Goal: Task Accomplishment & Management: Manage account settings

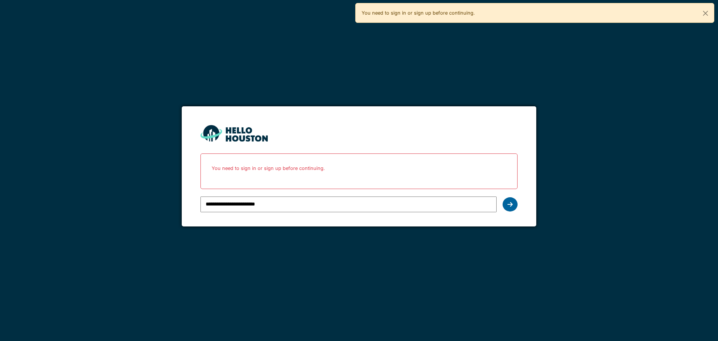
click at [515, 207] on div at bounding box center [510, 204] width 15 height 14
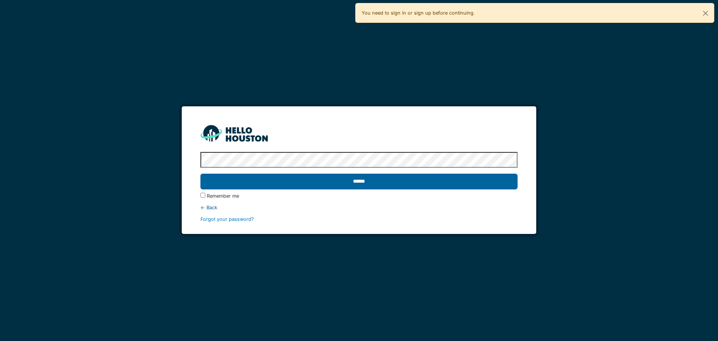
click at [401, 182] on input "******" at bounding box center [359, 182] width 317 height 16
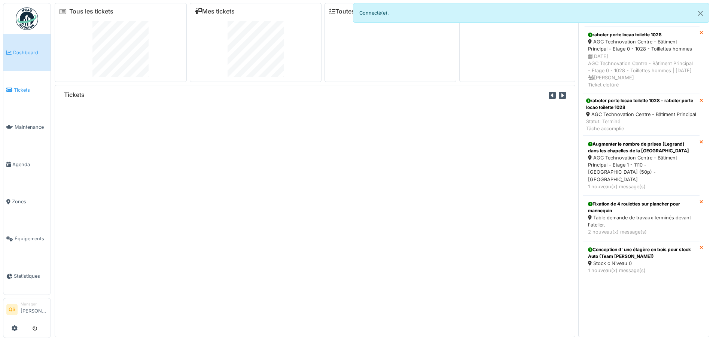
drag, startPoint x: 0, startPoint y: 0, endPoint x: 21, endPoint y: 91, distance: 93.3
click at [21, 91] on span "Tickets" at bounding box center [31, 89] width 34 height 7
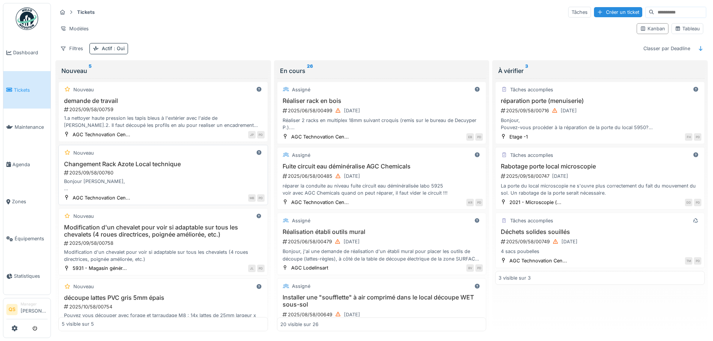
click at [167, 175] on div "2025/09/58/00760" at bounding box center [163, 172] width 201 height 7
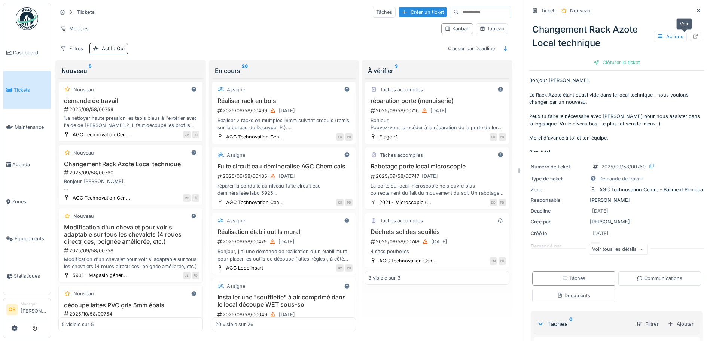
click at [692, 36] on icon at bounding box center [695, 36] width 6 height 5
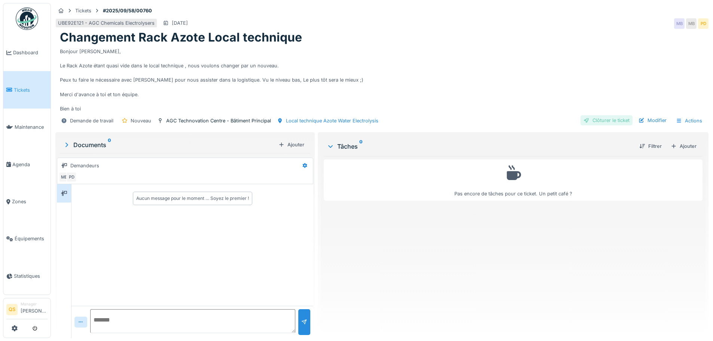
click at [611, 122] on div "Clôturer le ticket" at bounding box center [606, 120] width 52 height 10
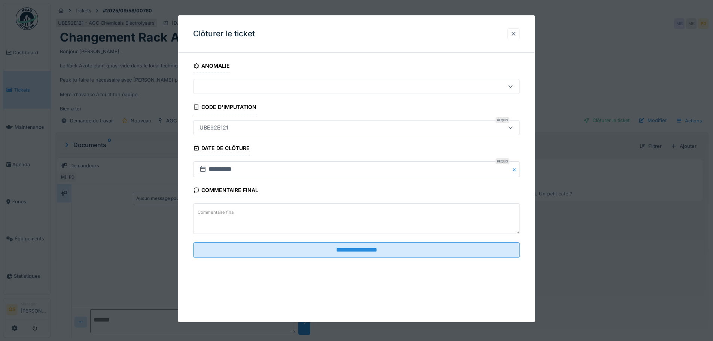
click at [222, 217] on label "Commentaire final" at bounding box center [216, 212] width 40 height 9
click at [222, 217] on textarea "Commentaire final" at bounding box center [356, 218] width 327 height 31
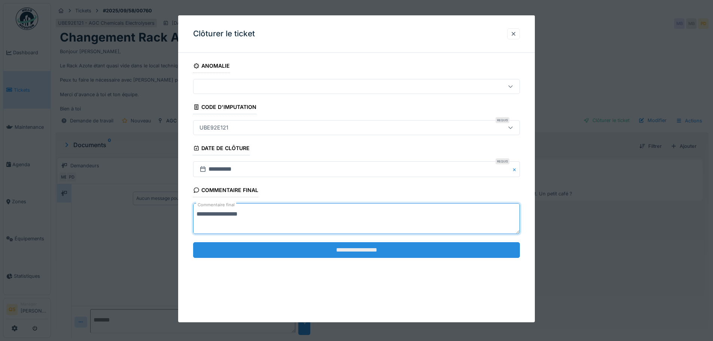
type textarea "**********"
click at [309, 252] on input "**********" at bounding box center [356, 250] width 327 height 16
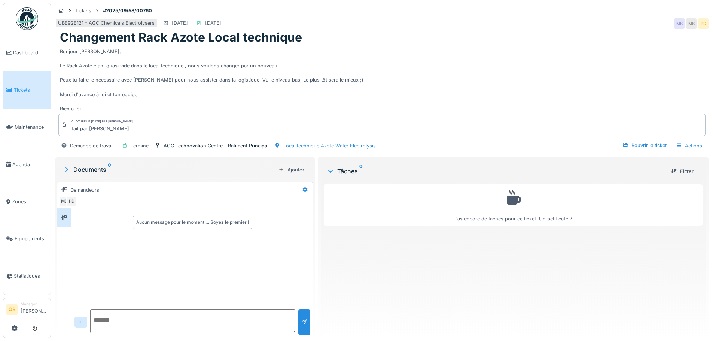
click at [27, 91] on span "Tickets" at bounding box center [31, 89] width 34 height 7
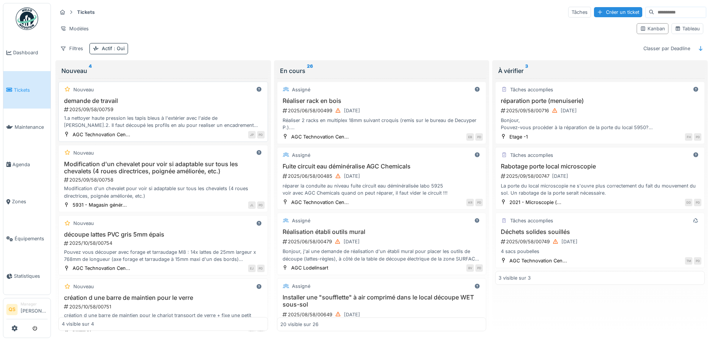
click at [186, 98] on h3 "demande de travail" at bounding box center [163, 100] width 203 height 7
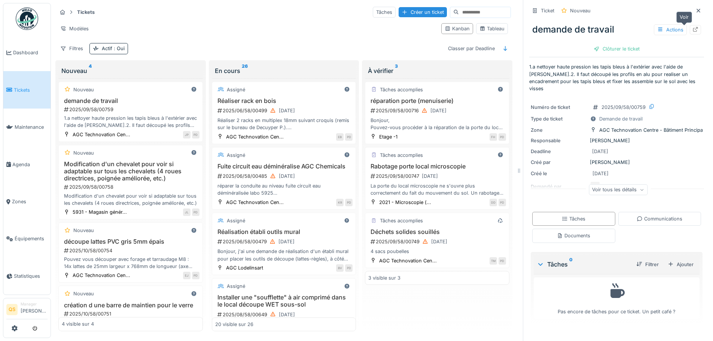
click at [692, 30] on icon at bounding box center [695, 29] width 6 height 5
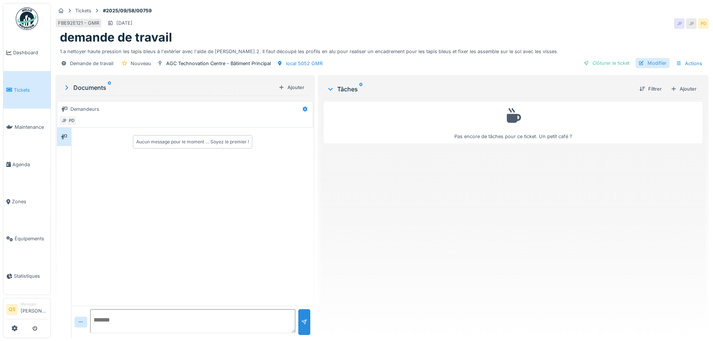
click at [651, 65] on div "Modifier" at bounding box center [652, 63] width 34 height 10
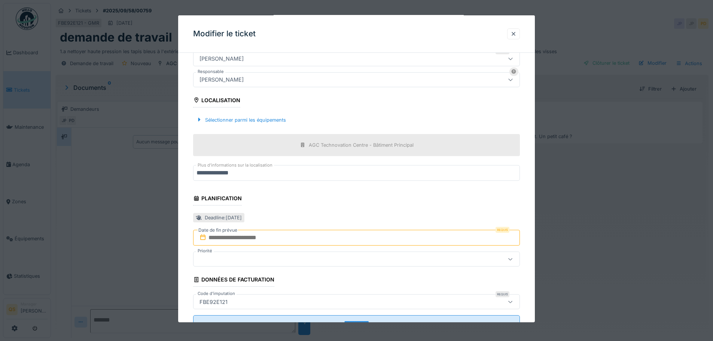
scroll to position [187, 0]
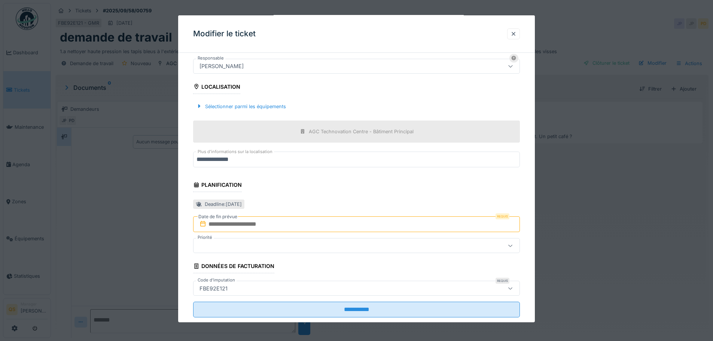
click at [258, 226] on input "text" at bounding box center [356, 224] width 327 height 16
click at [324, 205] on div "29" at bounding box center [321, 204] width 10 height 10
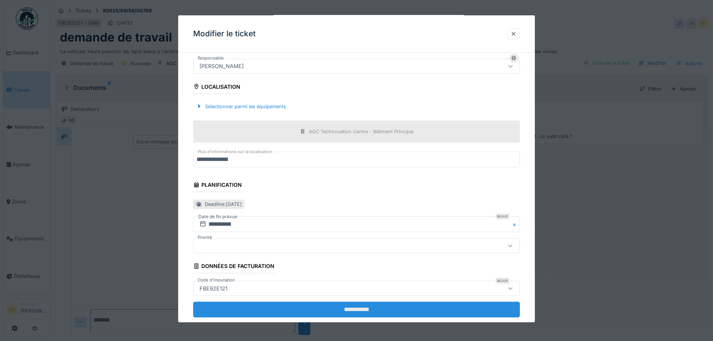
click at [331, 308] on input "**********" at bounding box center [356, 310] width 327 height 16
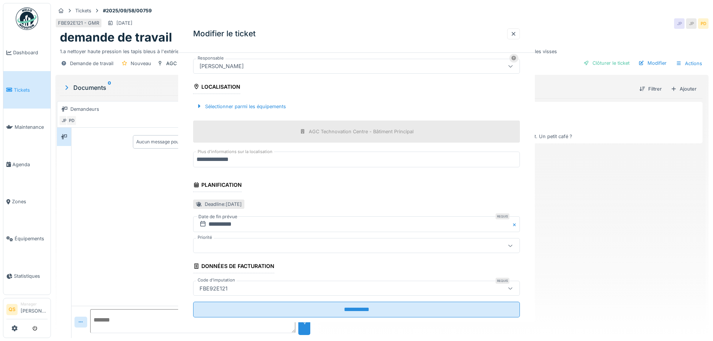
scroll to position [0, 0]
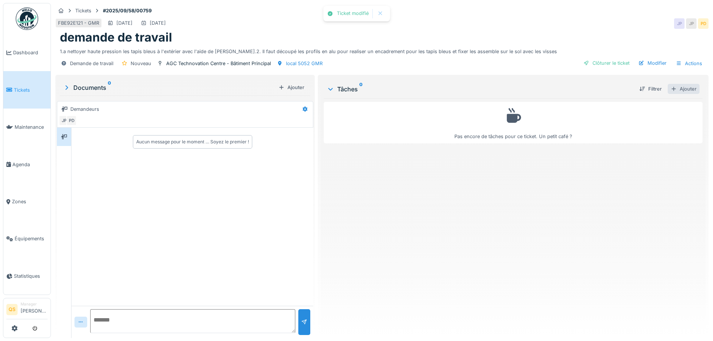
click at [683, 88] on div "Ajouter" at bounding box center [683, 89] width 32 height 10
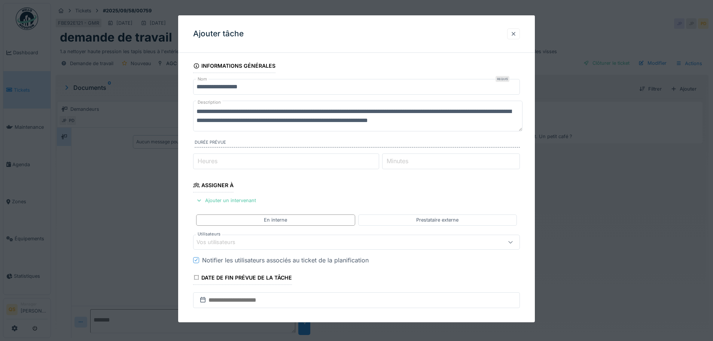
click at [514, 35] on div at bounding box center [513, 33] width 6 height 7
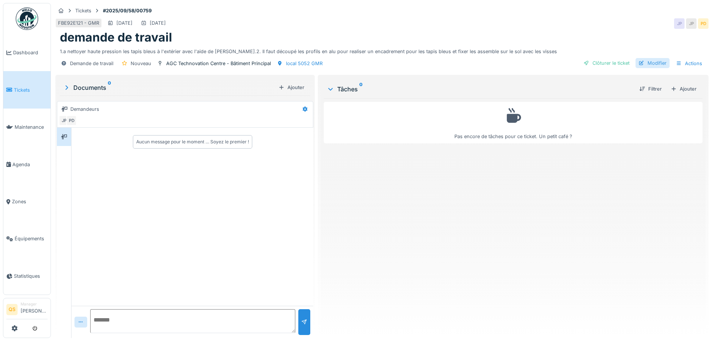
click at [643, 65] on div "Modifier" at bounding box center [652, 63] width 34 height 10
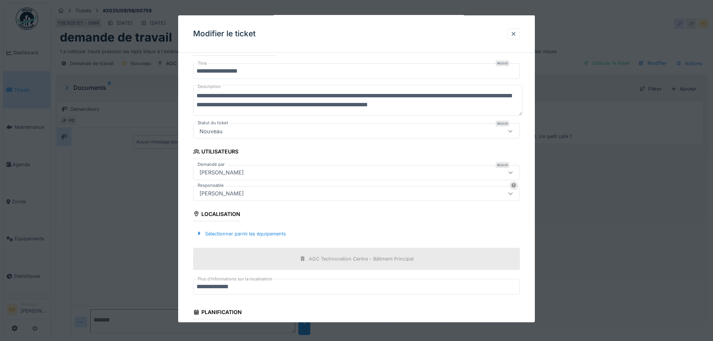
scroll to position [75, 0]
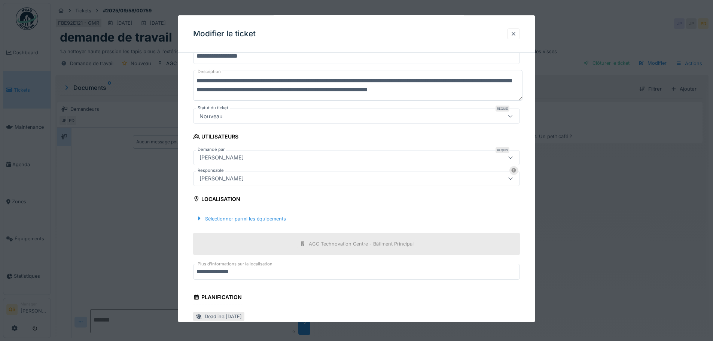
click at [513, 39] on div at bounding box center [513, 33] width 13 height 11
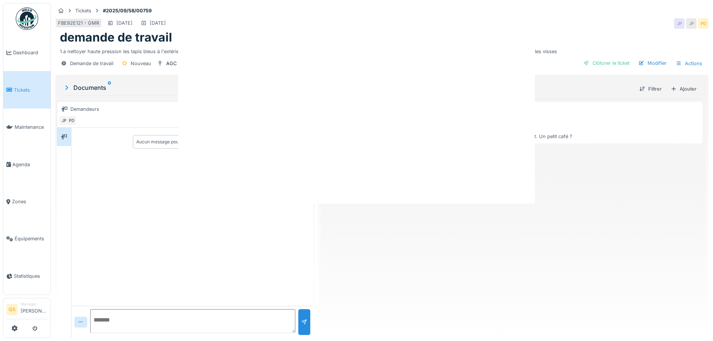
scroll to position [0, 0]
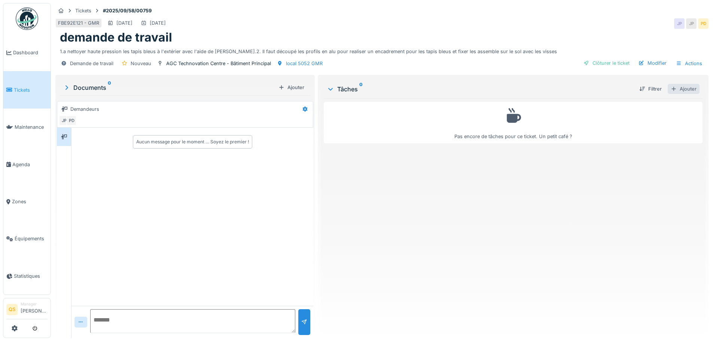
click at [686, 91] on div "Ajouter" at bounding box center [683, 89] width 32 height 10
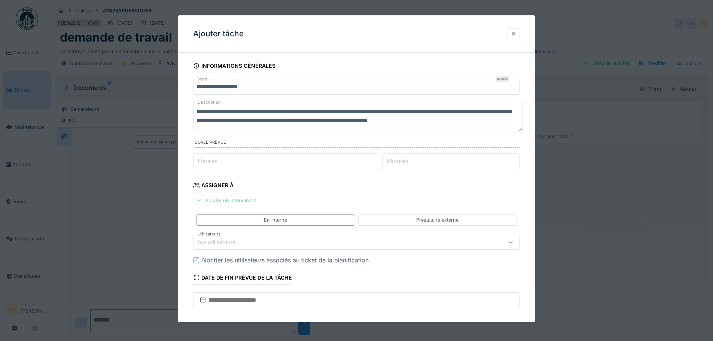
click at [246, 202] on div "Ajouter un intervenant" at bounding box center [226, 200] width 66 height 10
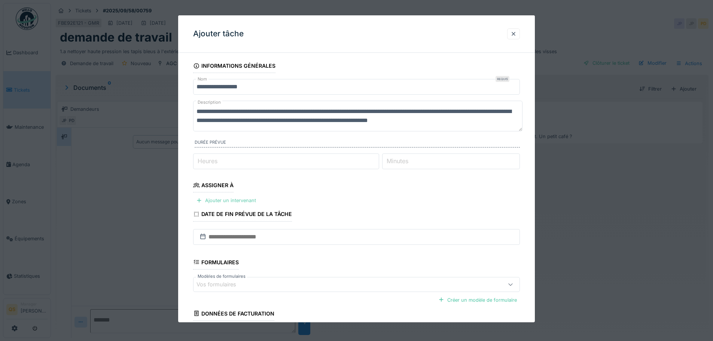
click at [231, 202] on div "Ajouter un intervenant" at bounding box center [226, 200] width 66 height 10
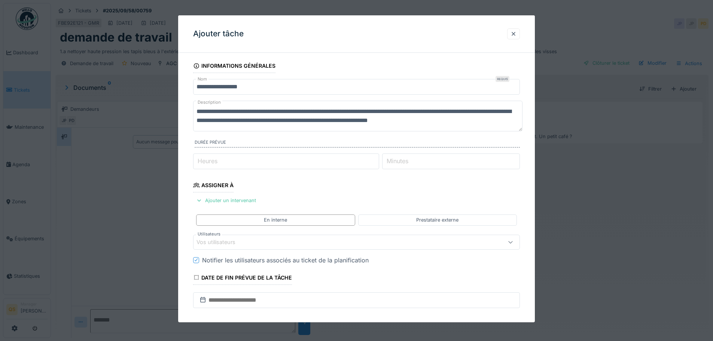
click at [235, 248] on div "Vos utilisateurs" at bounding box center [356, 242] width 327 height 15
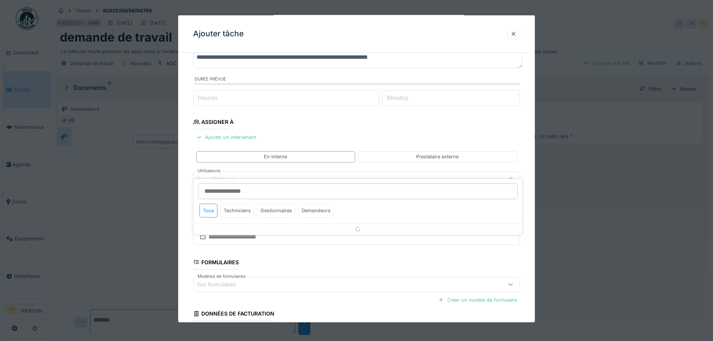
scroll to position [73, 0]
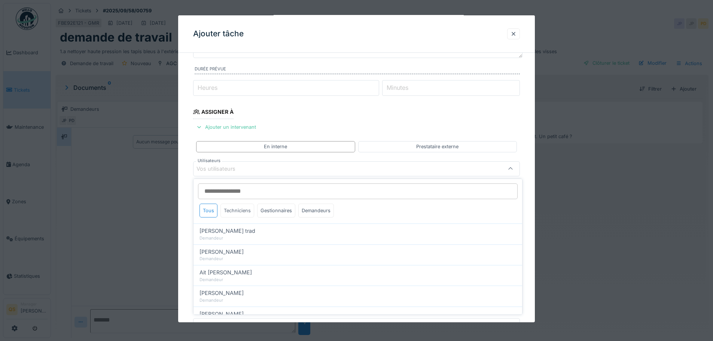
click at [241, 212] on div "Techniciens" at bounding box center [237, 210] width 34 height 14
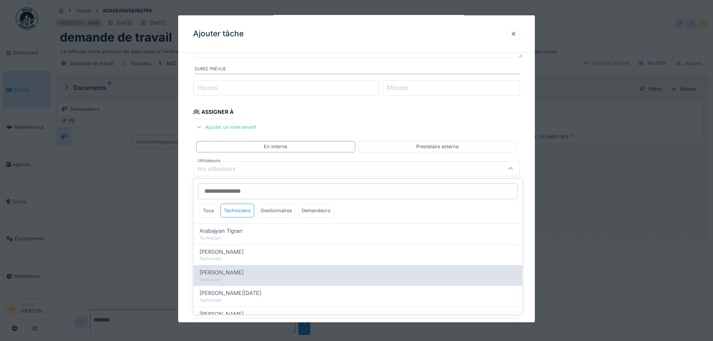
click at [241, 273] on span "[PERSON_NAME]" at bounding box center [221, 272] width 44 height 8
type input "****"
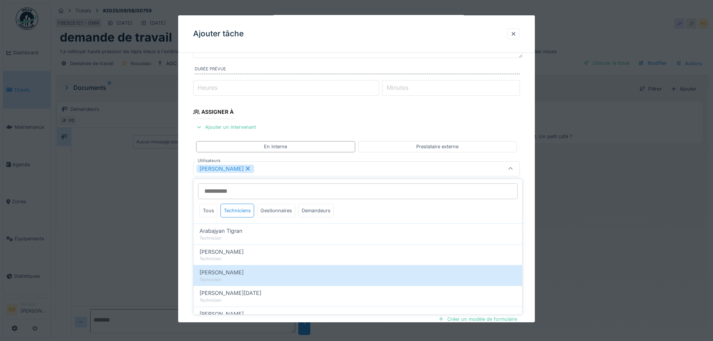
click at [327, 128] on fieldset "**********" at bounding box center [356, 187] width 327 height 404
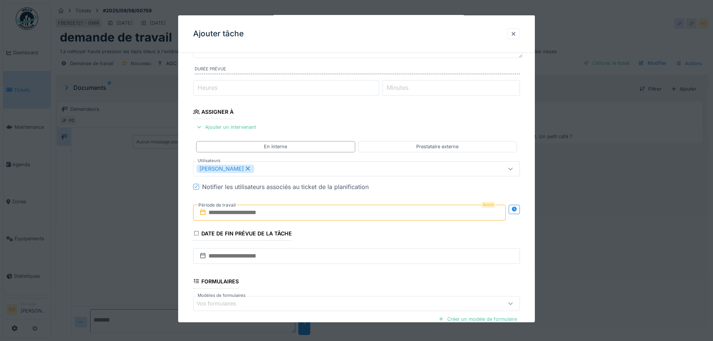
click at [251, 215] on input "text" at bounding box center [349, 213] width 312 height 16
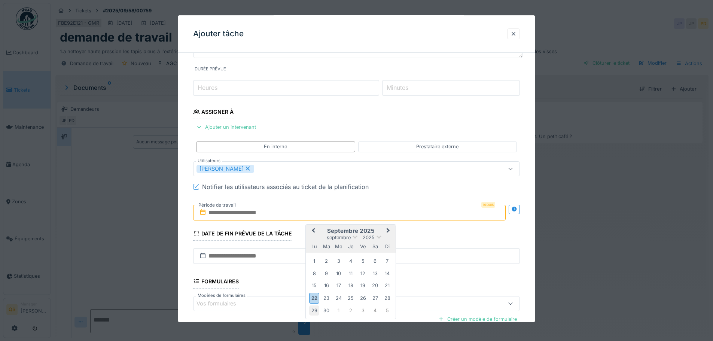
click at [316, 311] on div "29" at bounding box center [314, 310] width 10 height 10
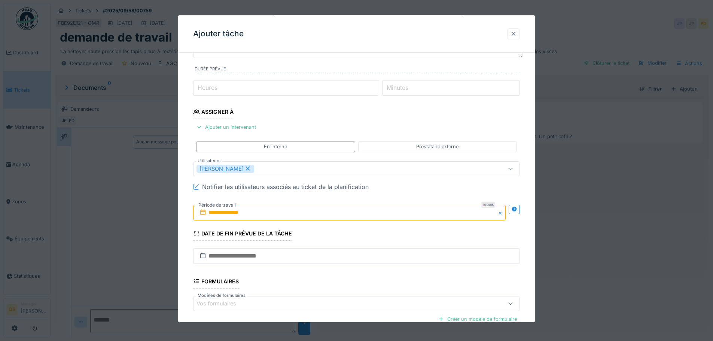
click at [300, 231] on fieldset "**********" at bounding box center [356, 187] width 327 height 404
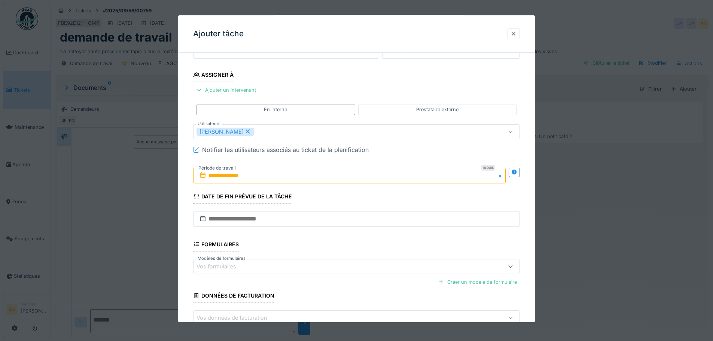
scroll to position [156, 0]
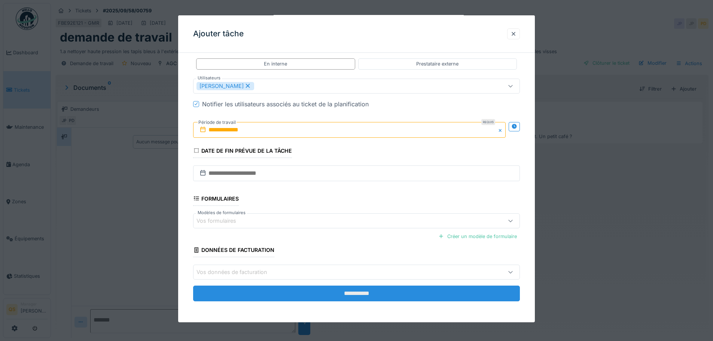
click at [321, 294] on input "**********" at bounding box center [356, 293] width 327 height 16
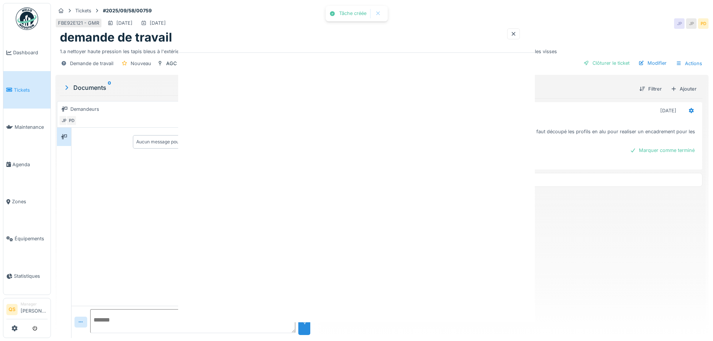
scroll to position [0, 0]
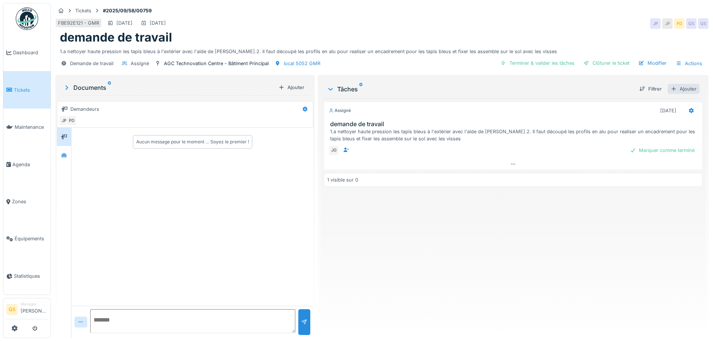
click at [668, 93] on div "Ajouter" at bounding box center [683, 89] width 32 height 10
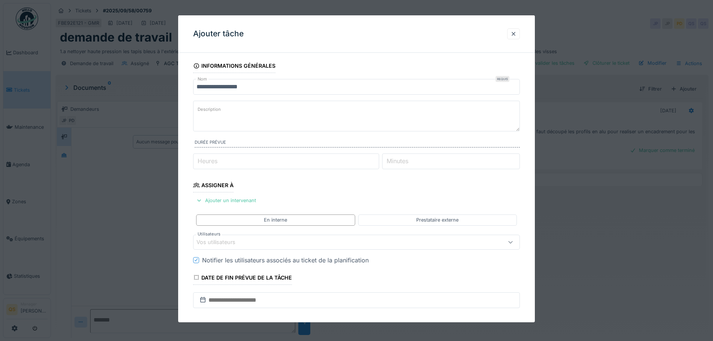
click at [242, 240] on div "Vos utilisateurs" at bounding box center [220, 242] width 49 height 8
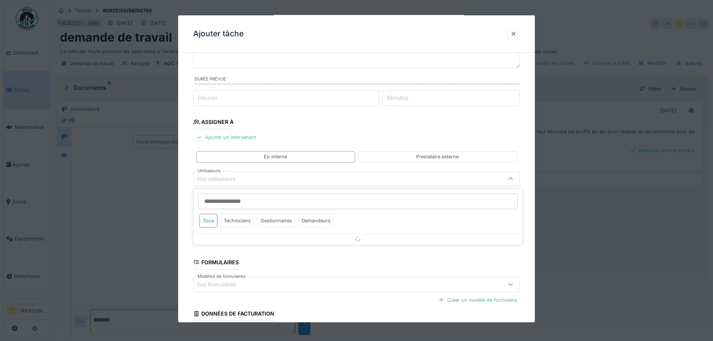
scroll to position [73, 0]
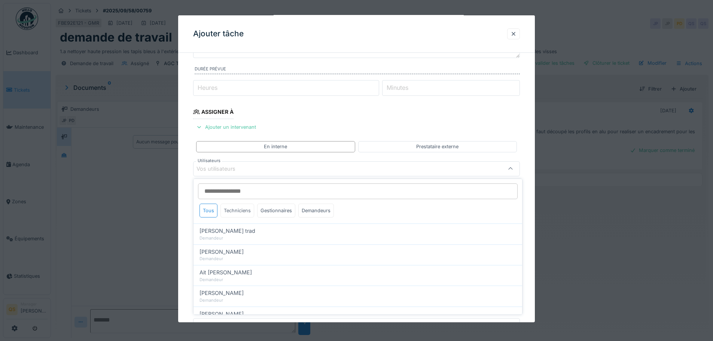
click at [239, 215] on div "Techniciens" at bounding box center [237, 210] width 34 height 14
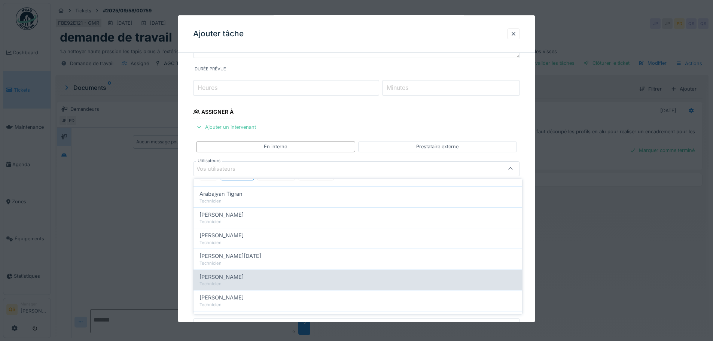
scroll to position [37, 0]
click at [246, 281] on div "Technicien" at bounding box center [357, 283] width 316 height 6
type input "****"
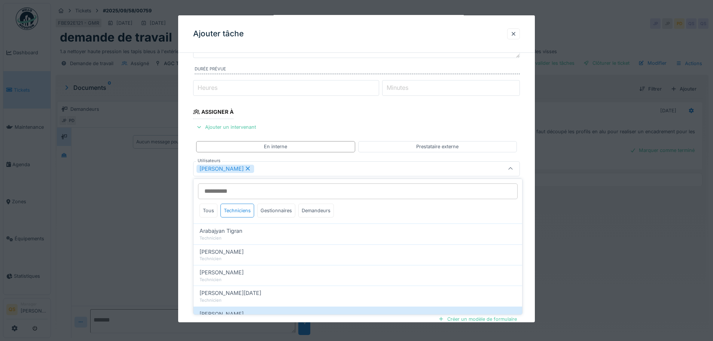
click at [303, 112] on fieldset "**********" at bounding box center [356, 187] width 327 height 404
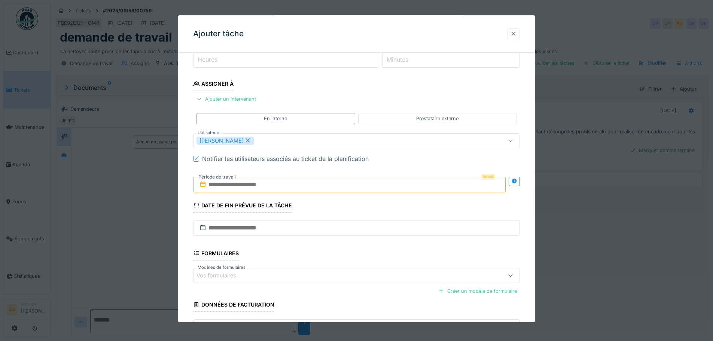
scroll to position [148, 0]
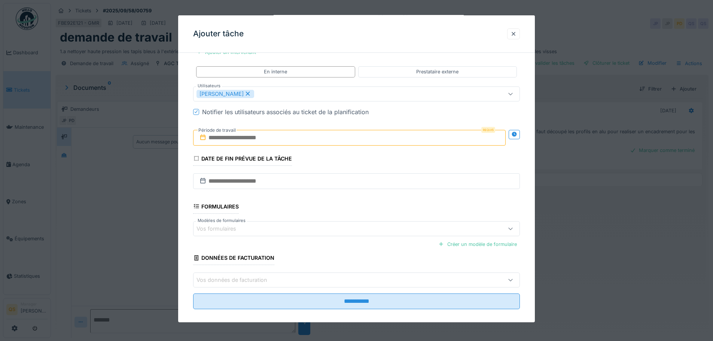
click at [247, 136] on input "text" at bounding box center [349, 138] width 312 height 16
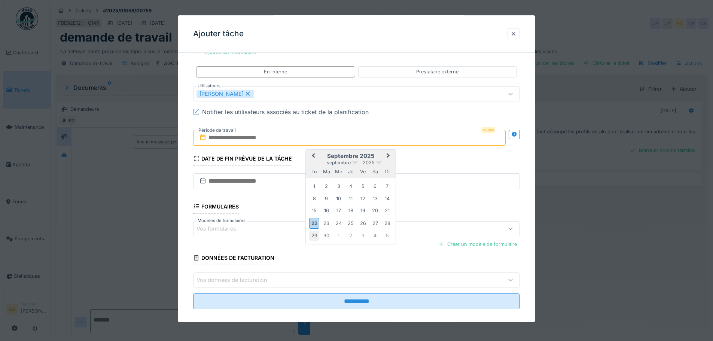
click at [315, 236] on div "29" at bounding box center [314, 235] width 10 height 10
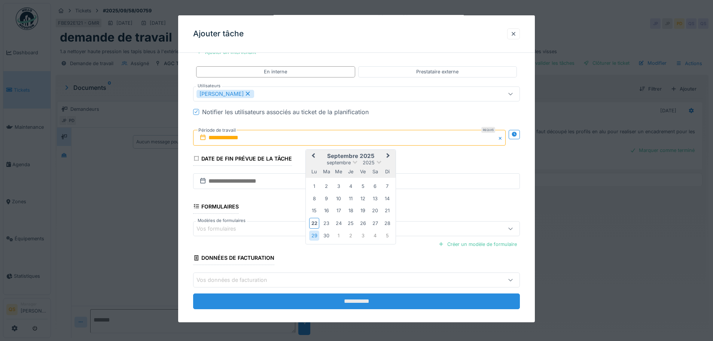
click at [328, 302] on input "**********" at bounding box center [356, 301] width 327 height 16
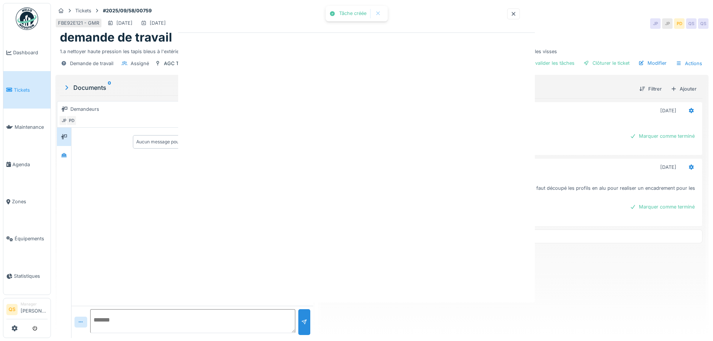
scroll to position [0, 0]
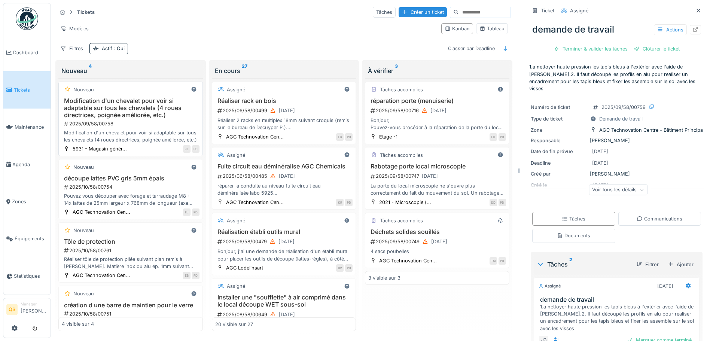
click at [136, 123] on div "2025/09/58/00758" at bounding box center [131, 123] width 136 height 7
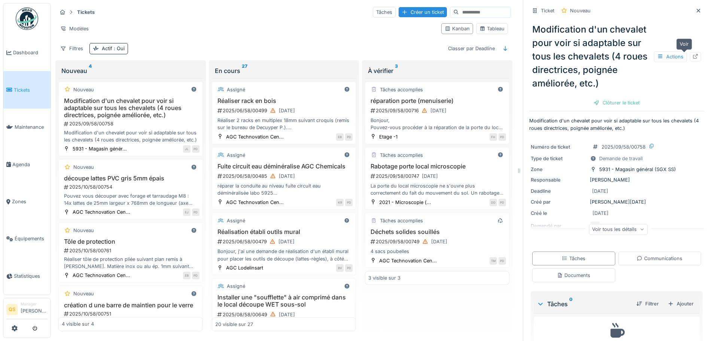
click at [692, 57] on icon at bounding box center [695, 56] width 6 height 5
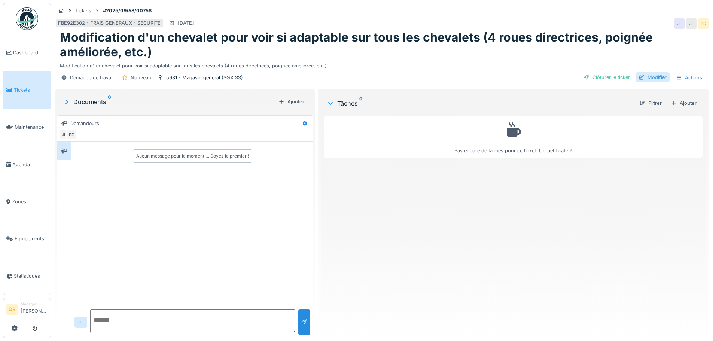
click at [655, 80] on div "Modifier" at bounding box center [652, 77] width 34 height 10
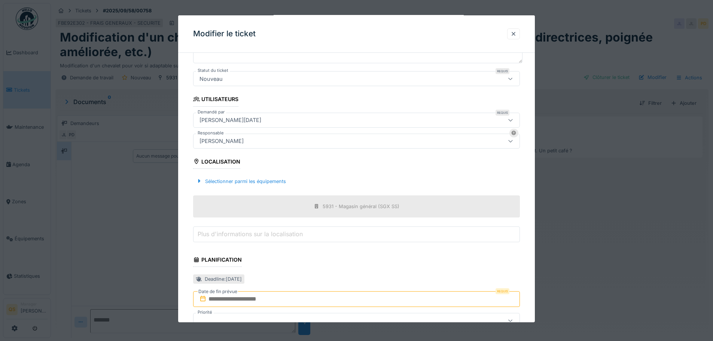
scroll to position [150, 0]
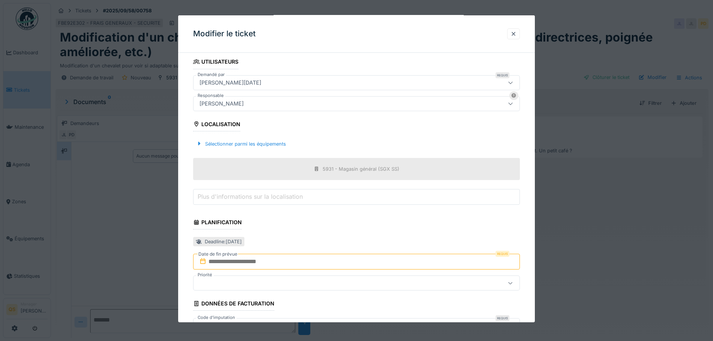
click at [242, 263] on input "text" at bounding box center [356, 262] width 327 height 16
click at [370, 229] on div "26" at bounding box center [370, 228] width 10 height 10
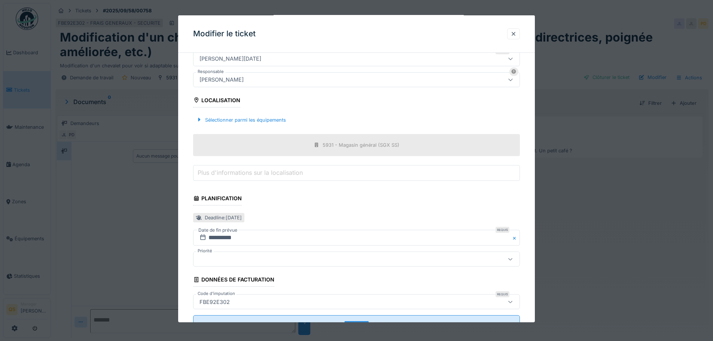
scroll to position [187, 0]
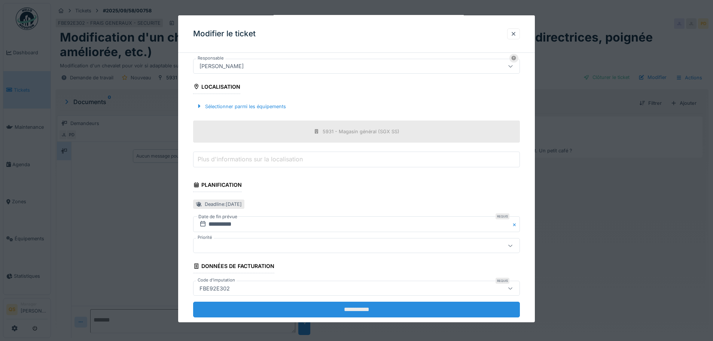
click at [468, 308] on input "**********" at bounding box center [356, 310] width 327 height 16
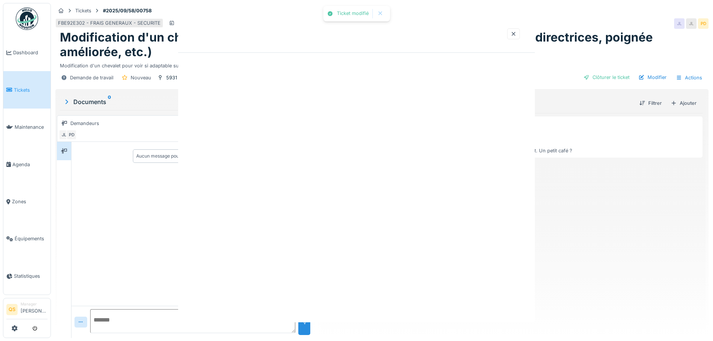
scroll to position [0, 0]
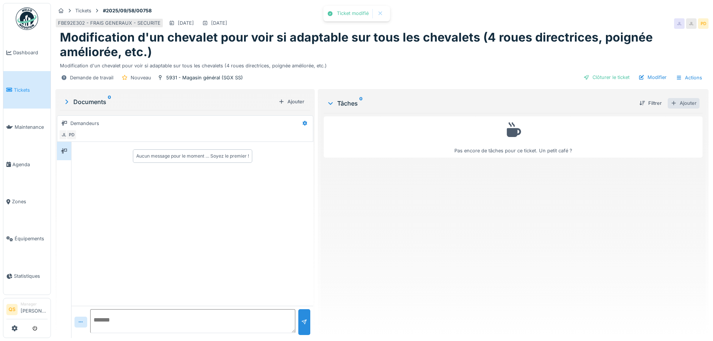
click at [679, 105] on div "Ajouter" at bounding box center [683, 103] width 32 height 10
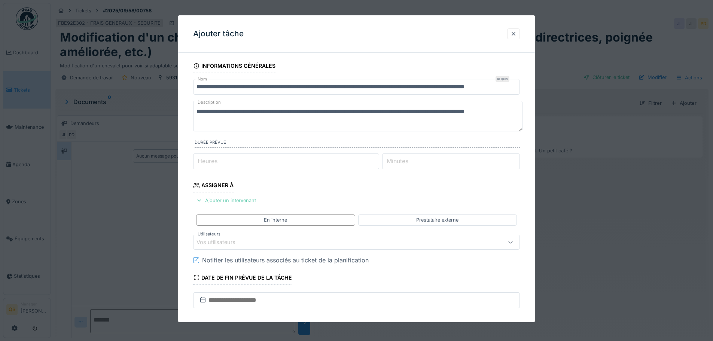
click at [227, 201] on div "Ajouter un intervenant" at bounding box center [226, 200] width 66 height 10
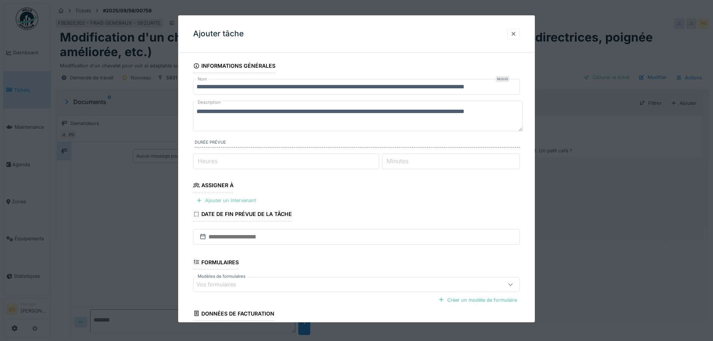
click at [229, 197] on div "Ajouter un intervenant" at bounding box center [226, 200] width 66 height 10
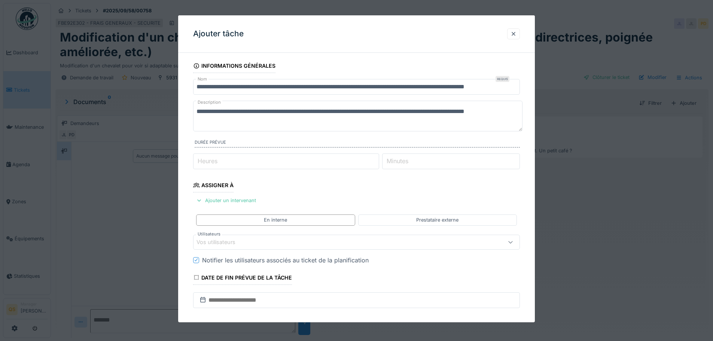
click at [237, 242] on div "Vos utilisateurs" at bounding box center [220, 242] width 49 height 8
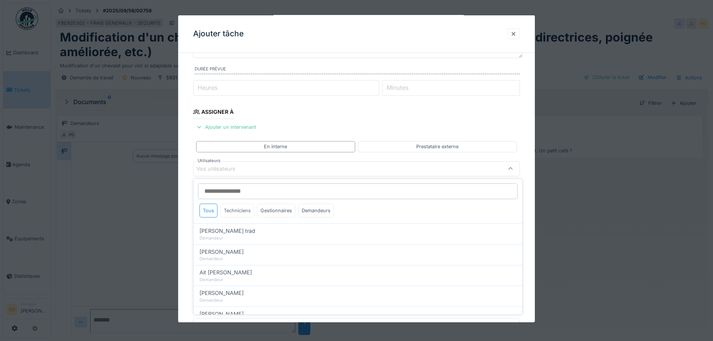
click at [245, 210] on div "Techniciens" at bounding box center [237, 210] width 34 height 14
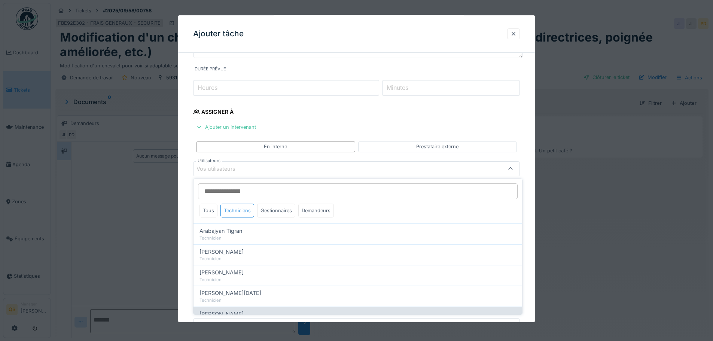
click at [227, 313] on span "[PERSON_NAME]" at bounding box center [221, 314] width 44 height 8
type input "****"
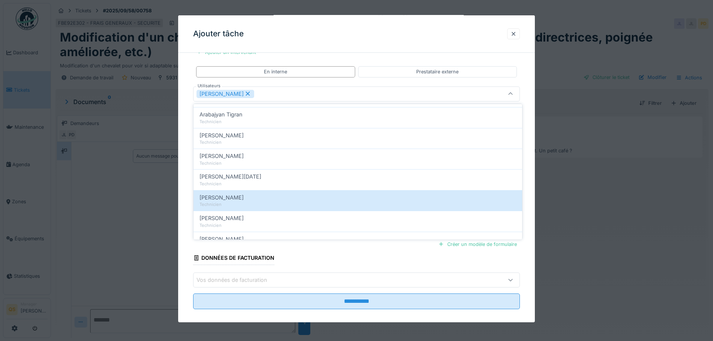
scroll to position [68, 0]
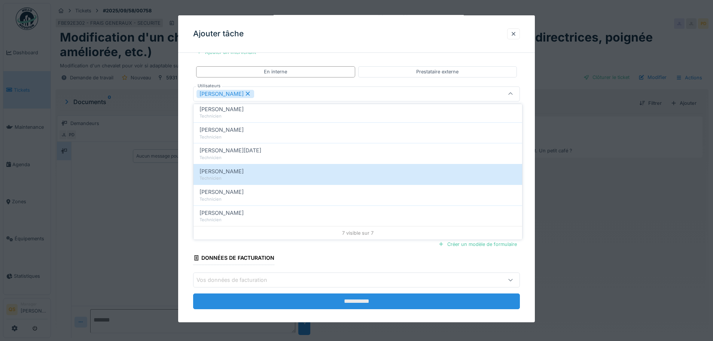
click at [356, 302] on input "**********" at bounding box center [356, 301] width 327 height 16
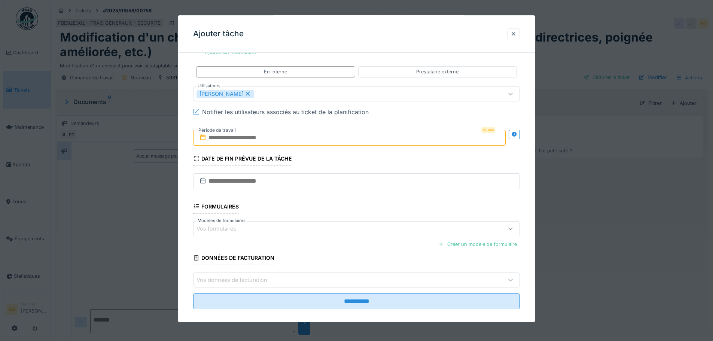
click at [268, 138] on input "text" at bounding box center [349, 138] width 312 height 16
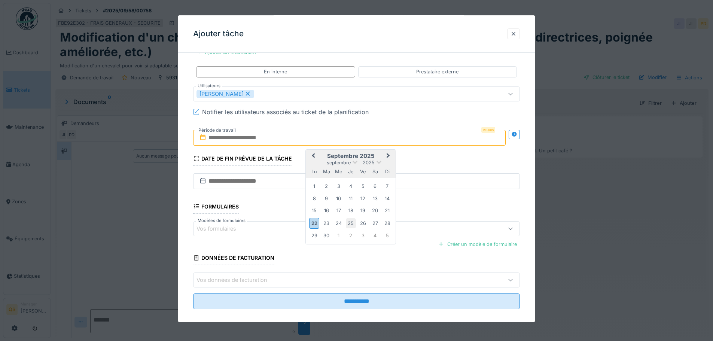
click at [349, 225] on div "25" at bounding box center [351, 223] width 10 height 10
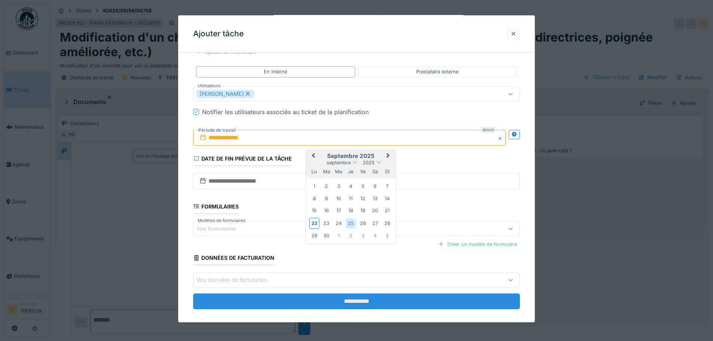
click at [355, 296] on input "**********" at bounding box center [356, 301] width 327 height 16
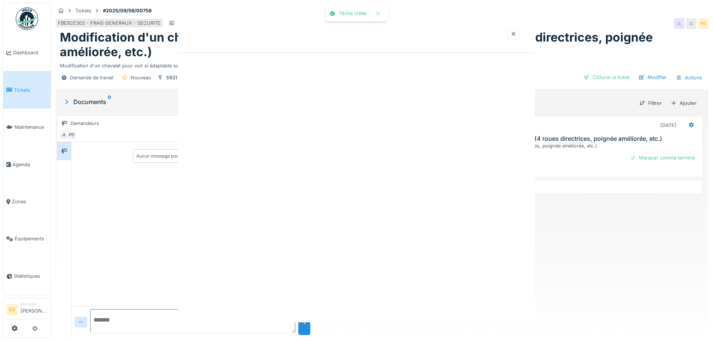
scroll to position [0, 0]
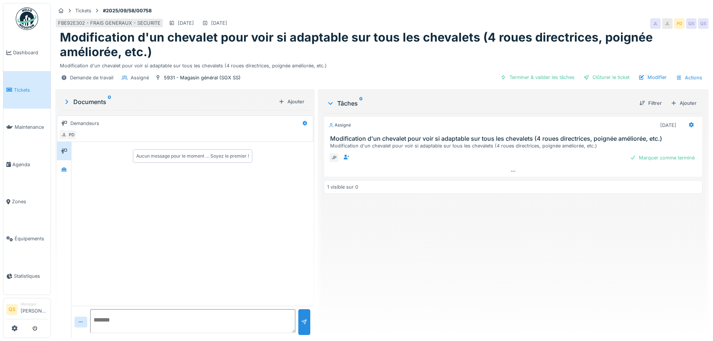
click at [23, 91] on span "Tickets" at bounding box center [31, 89] width 34 height 7
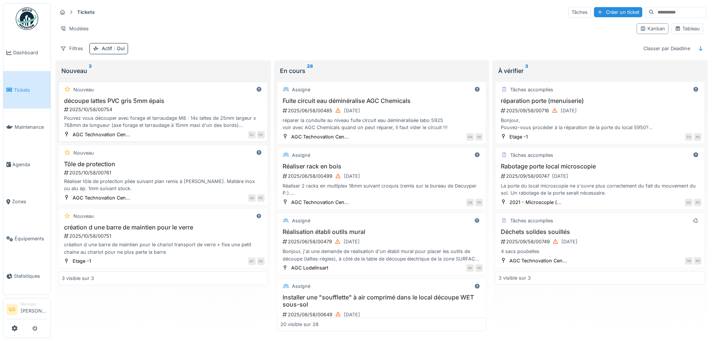
click at [137, 109] on div "2025/10/58/00754" at bounding box center [163, 109] width 201 height 7
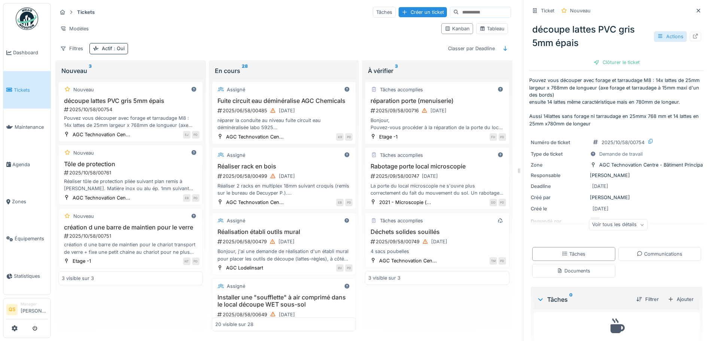
click at [659, 34] on div "Actions" at bounding box center [669, 36] width 33 height 11
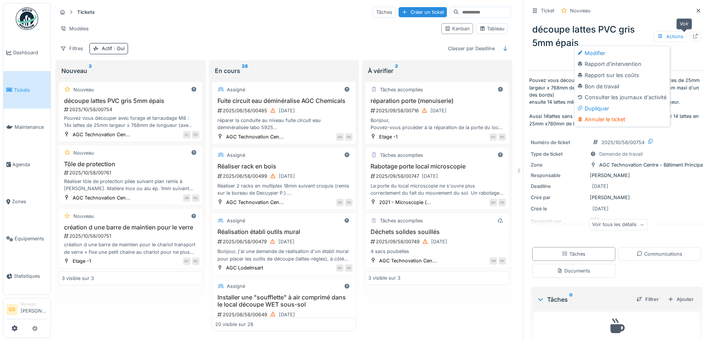
click at [689, 34] on div at bounding box center [694, 36] width 11 height 9
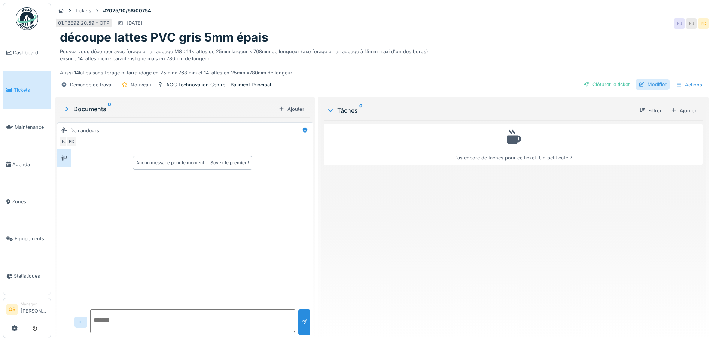
click at [654, 82] on div "Modifier" at bounding box center [652, 84] width 34 height 10
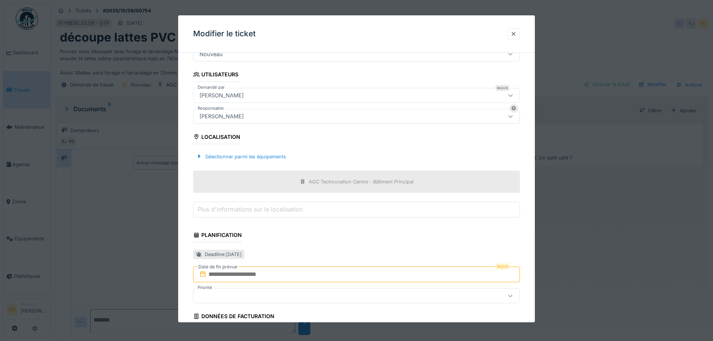
scroll to position [150, 0]
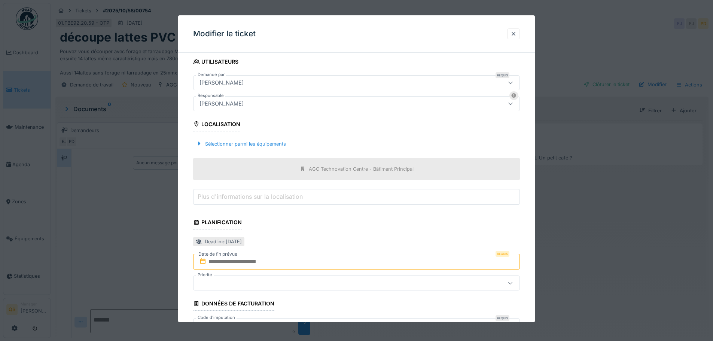
click at [238, 263] on input "text" at bounding box center [356, 262] width 327 height 16
click at [349, 240] on div "1" at bounding box center [345, 241] width 10 height 10
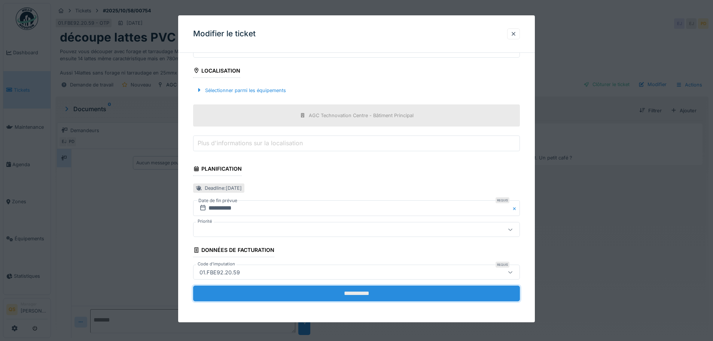
click at [375, 296] on input "**********" at bounding box center [356, 293] width 327 height 16
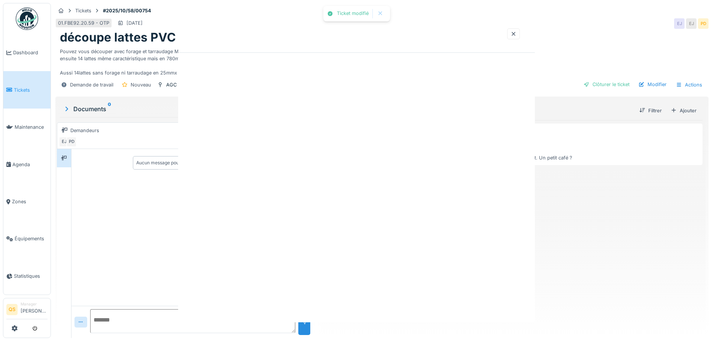
scroll to position [0, 0]
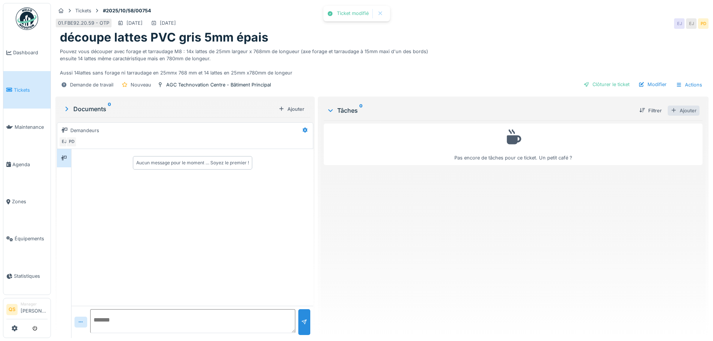
click at [674, 109] on div "Ajouter" at bounding box center [683, 110] width 32 height 10
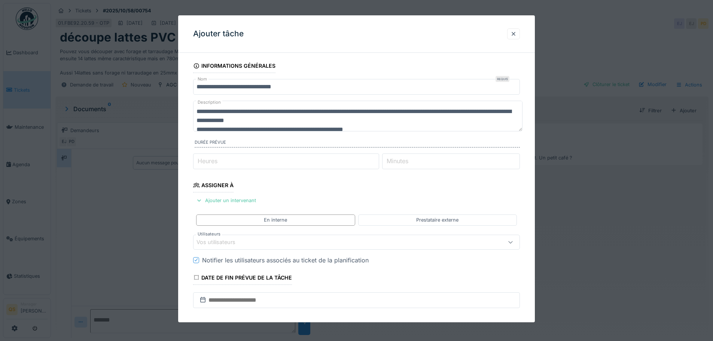
click at [222, 246] on div "Vos utilisateurs" at bounding box center [220, 242] width 49 height 8
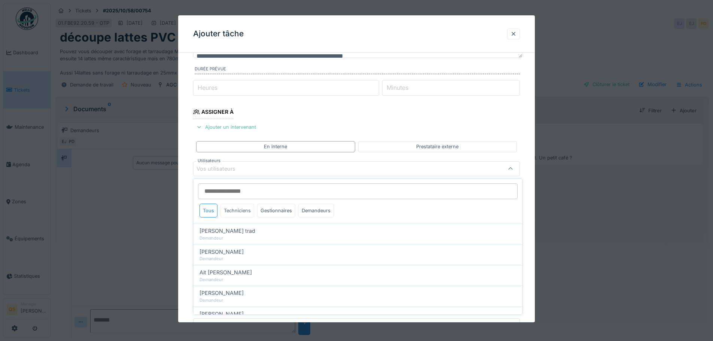
click at [240, 215] on div "Techniciens" at bounding box center [237, 210] width 34 height 14
click at [242, 211] on div "Techniciens" at bounding box center [237, 210] width 34 height 14
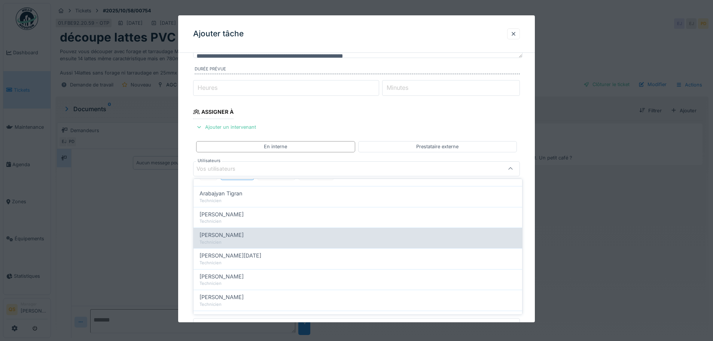
click at [248, 245] on div "Technicien" at bounding box center [357, 242] width 316 height 6
type input "****"
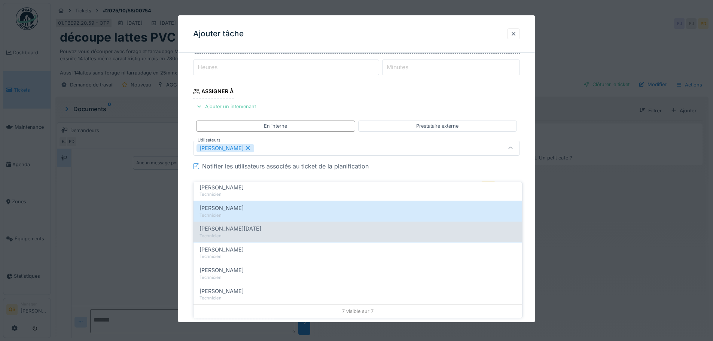
scroll to position [156, 0]
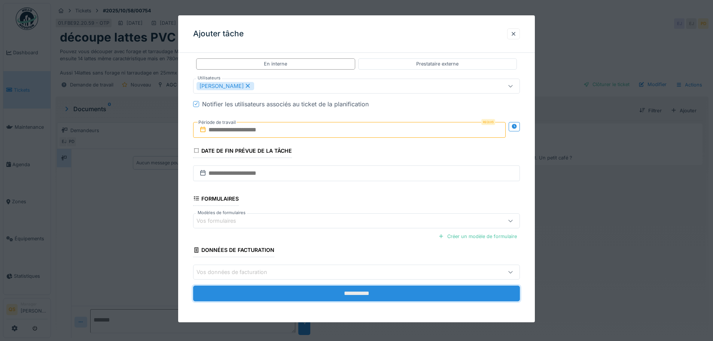
click at [370, 294] on input "**********" at bounding box center [356, 293] width 327 height 16
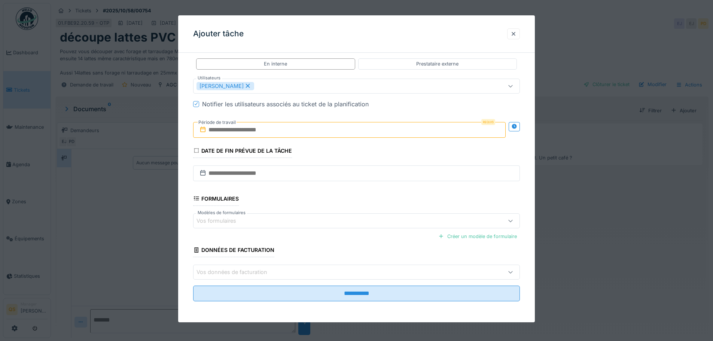
click at [252, 130] on input "text" at bounding box center [349, 130] width 312 height 16
drag, startPoint x: 336, startPoint y: 227, endPoint x: 337, endPoint y: 236, distance: 8.3
click at [336, 227] on div "1" at bounding box center [338, 228] width 10 height 10
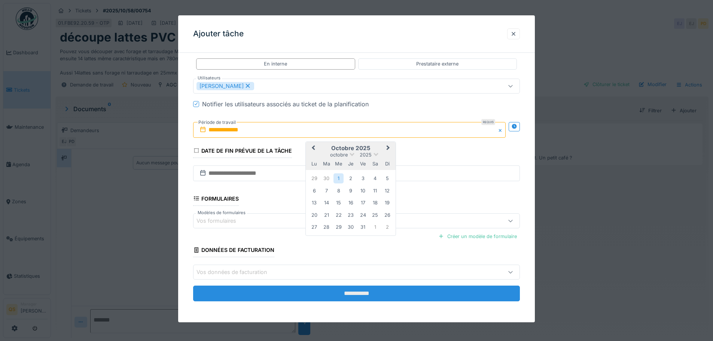
click at [345, 296] on input "**********" at bounding box center [356, 293] width 327 height 16
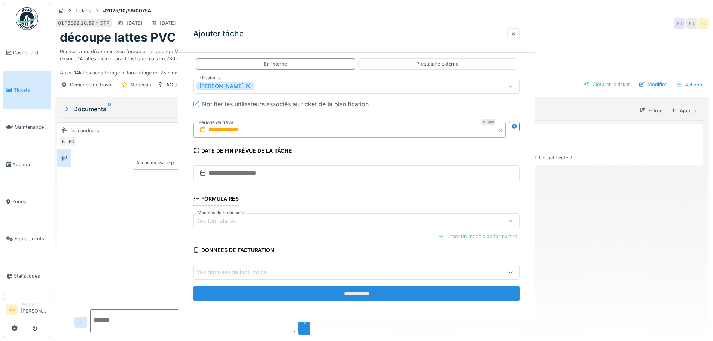
scroll to position [0, 0]
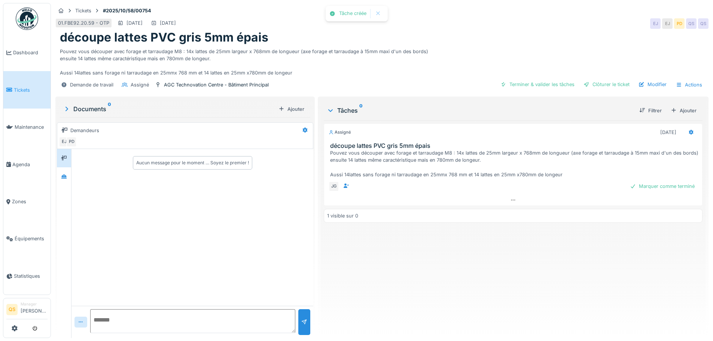
drag, startPoint x: 31, startPoint y: 83, endPoint x: 35, endPoint y: 75, distance: 8.7
click at [31, 83] on link "Tickets" at bounding box center [26, 89] width 47 height 37
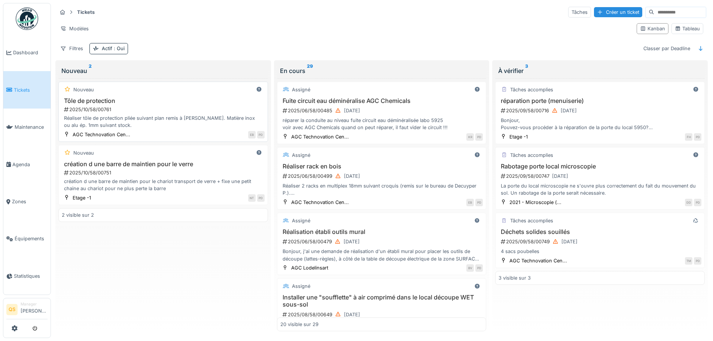
click at [140, 94] on div "Nouveau" at bounding box center [163, 89] width 203 height 9
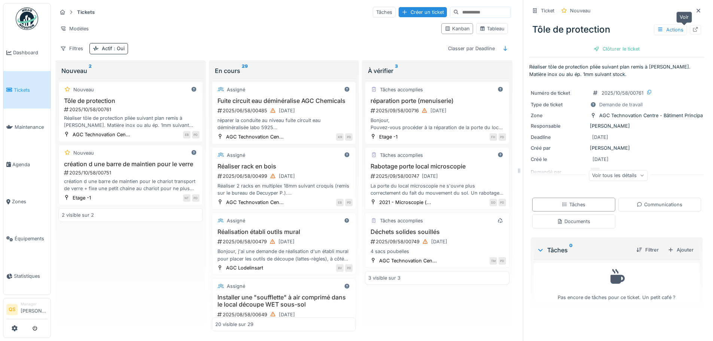
click at [692, 27] on icon at bounding box center [695, 29] width 6 height 5
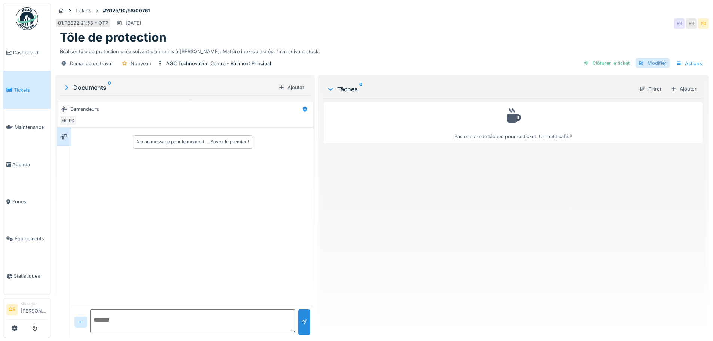
click at [656, 62] on div "Modifier" at bounding box center [652, 63] width 34 height 10
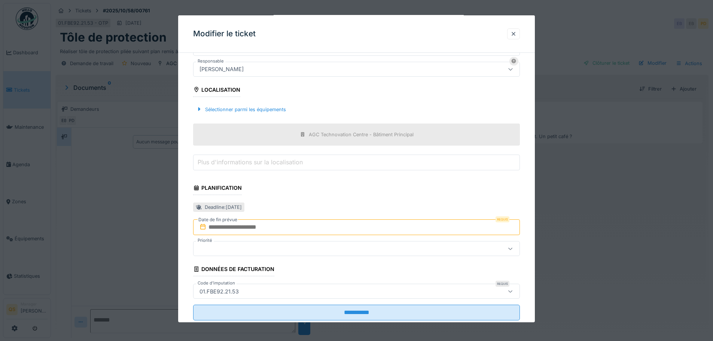
scroll to position [187, 0]
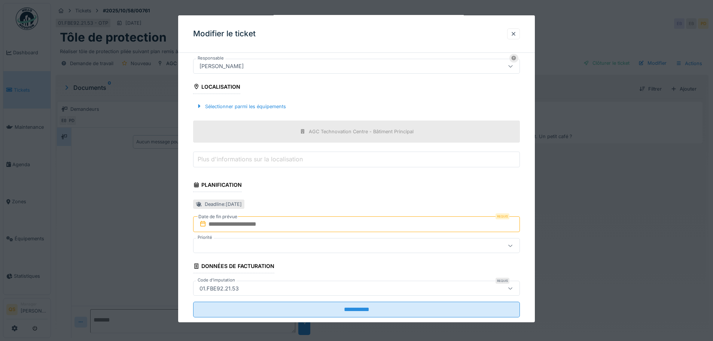
click at [259, 222] on input "text" at bounding box center [356, 224] width 327 height 16
click at [373, 205] on div "3" at bounding box center [370, 204] width 10 height 10
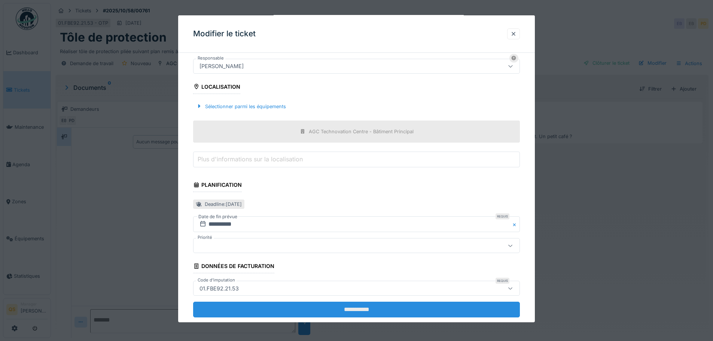
click at [376, 308] on input "**********" at bounding box center [356, 310] width 327 height 16
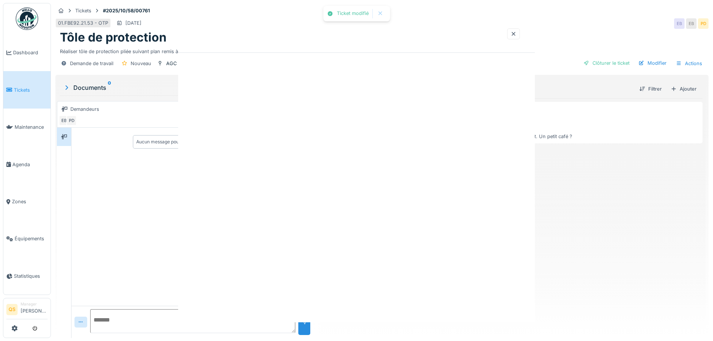
scroll to position [0, 0]
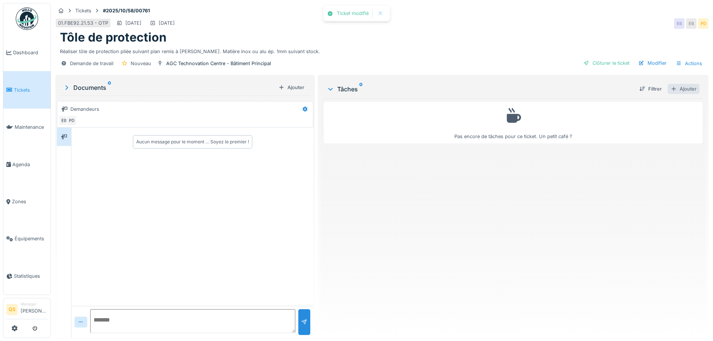
click at [676, 90] on div "Ajouter" at bounding box center [683, 89] width 32 height 10
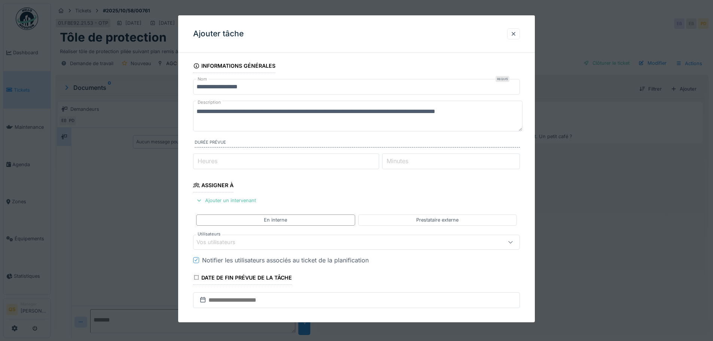
scroll to position [75, 0]
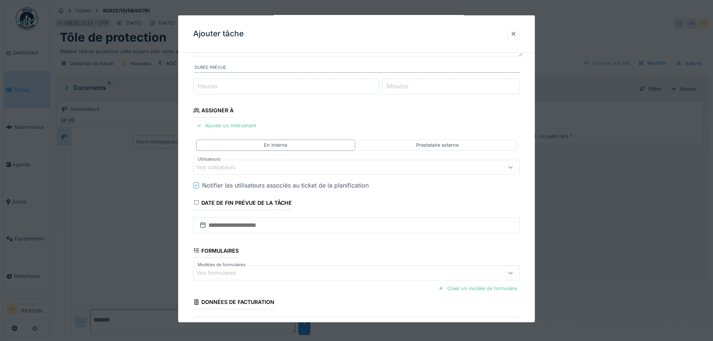
click at [247, 166] on div "Vos utilisateurs" at bounding box center [337, 167] width 282 height 8
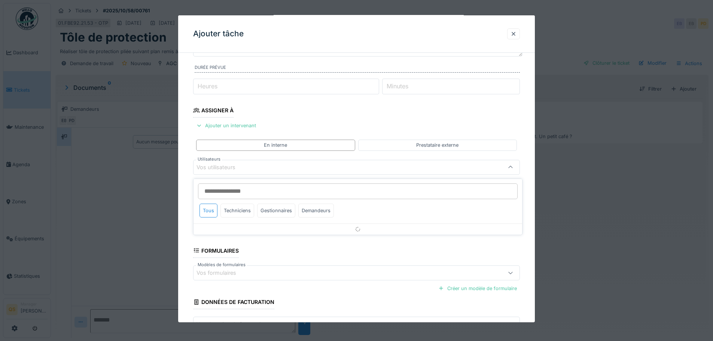
scroll to position [73, 0]
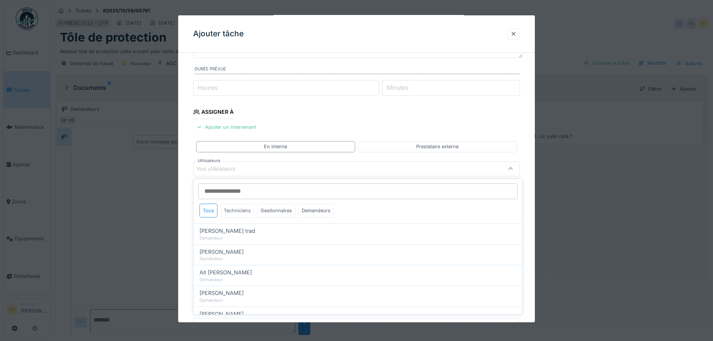
click at [241, 209] on div "Techniciens" at bounding box center [237, 210] width 34 height 14
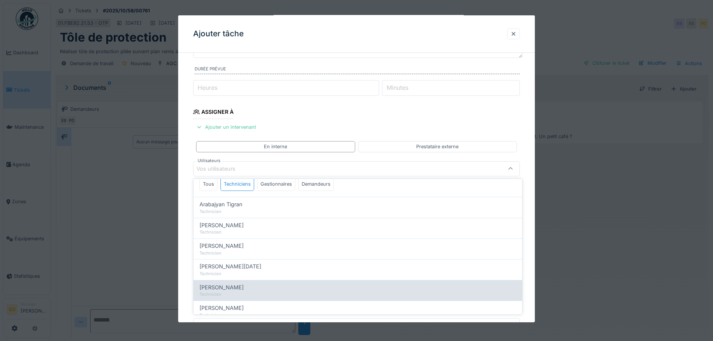
scroll to position [37, 0]
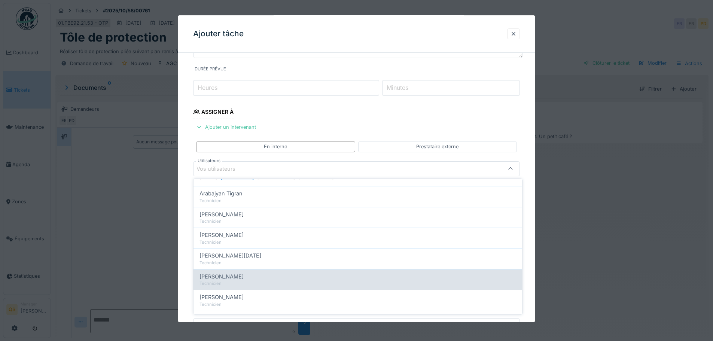
click at [229, 281] on div "Technicien" at bounding box center [357, 283] width 316 height 6
type input "****"
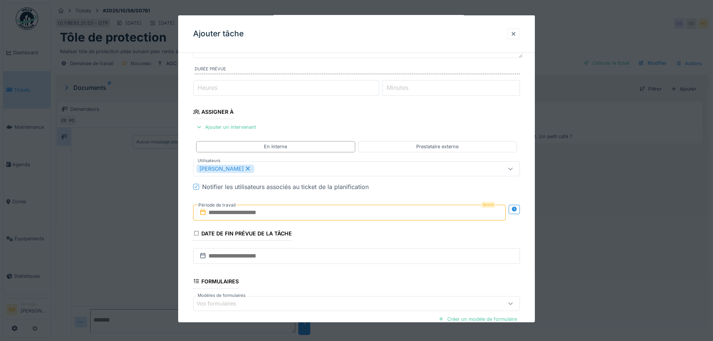
click at [336, 114] on fieldset "**********" at bounding box center [356, 187] width 327 height 404
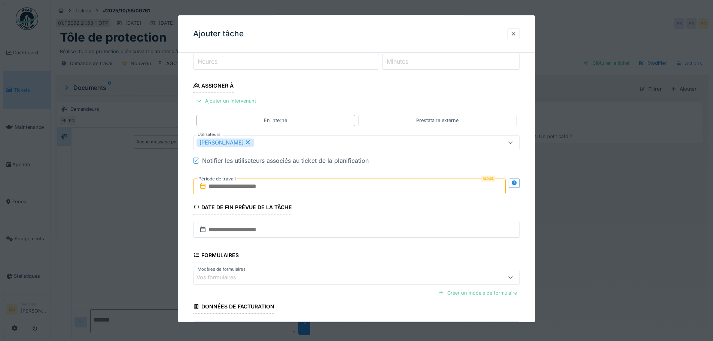
scroll to position [111, 0]
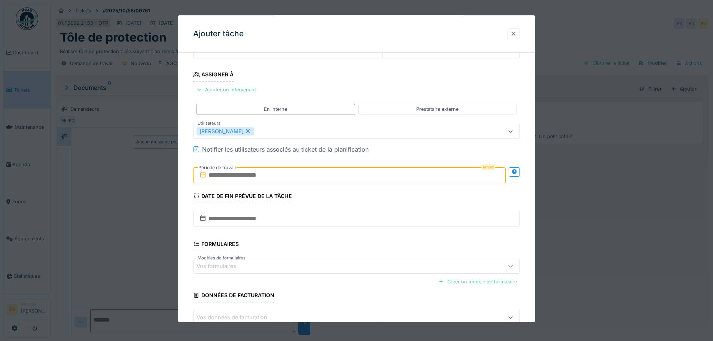
click at [275, 174] on input "text" at bounding box center [349, 175] width 312 height 16
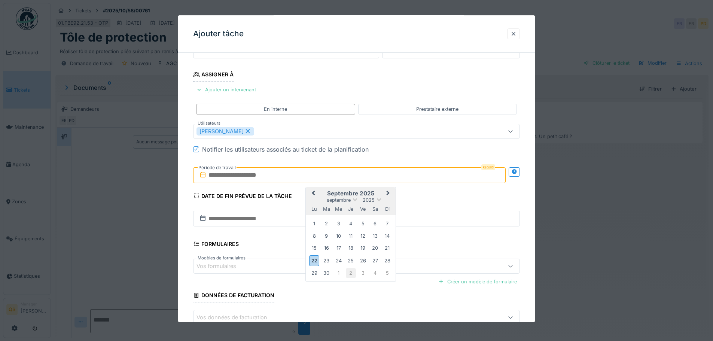
click at [349, 274] on div "2" at bounding box center [351, 273] width 10 height 10
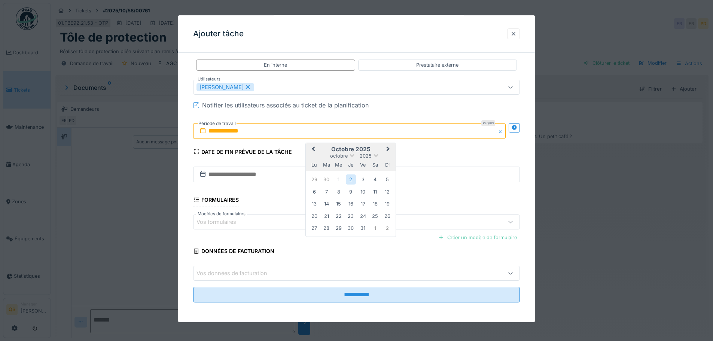
scroll to position [156, 0]
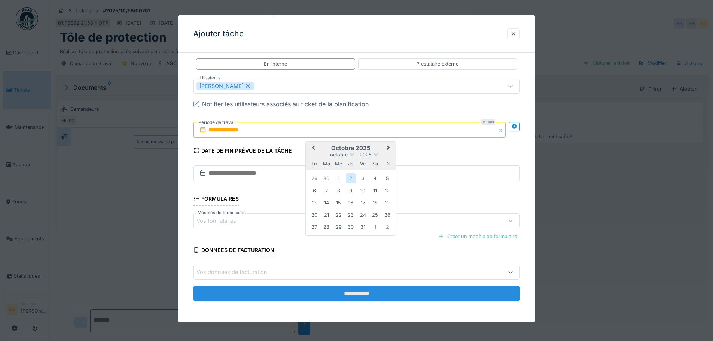
click at [358, 293] on input "**********" at bounding box center [356, 293] width 327 height 16
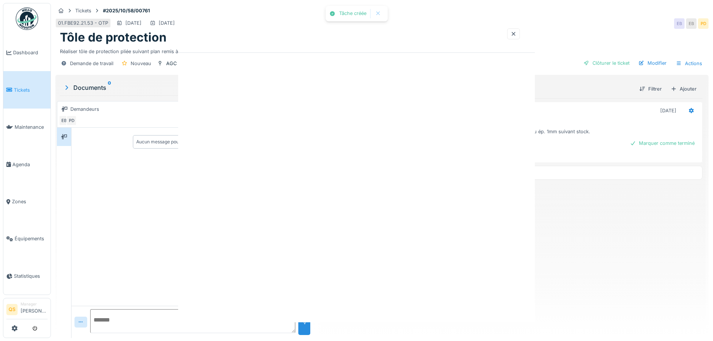
scroll to position [0, 0]
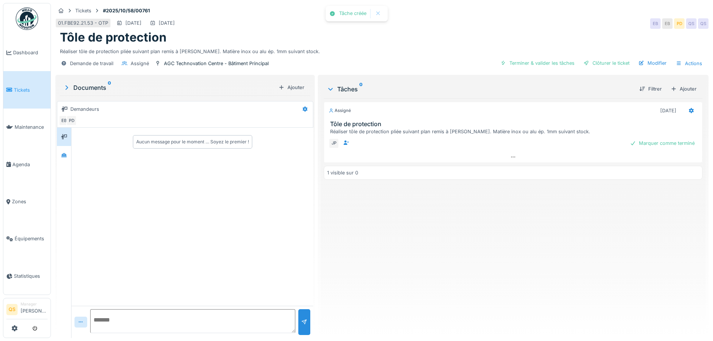
click at [20, 91] on span "Tickets" at bounding box center [31, 89] width 34 height 7
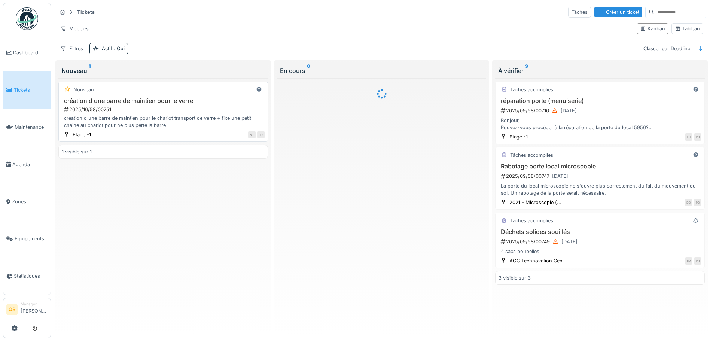
click at [183, 107] on div "2025/10/58/00751" at bounding box center [163, 109] width 201 height 7
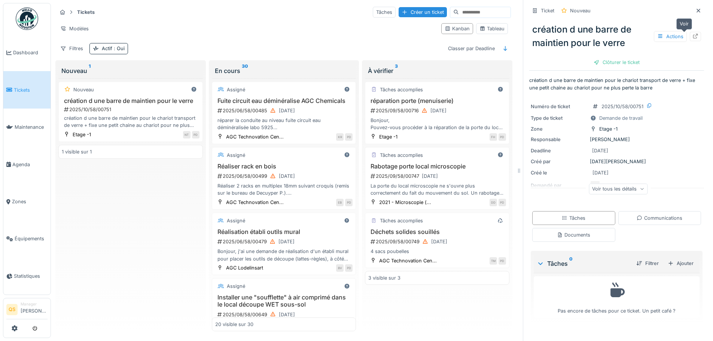
click at [693, 38] on icon at bounding box center [695, 36] width 5 height 5
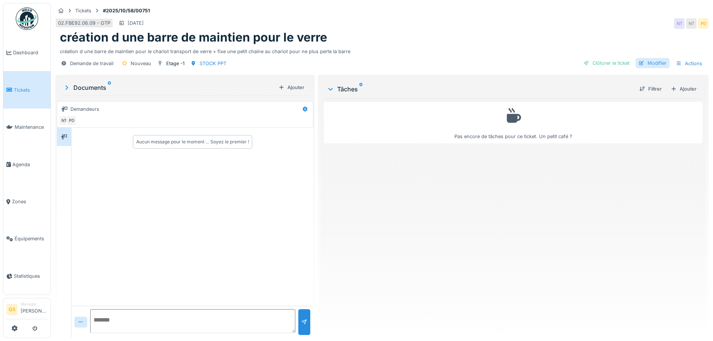
click at [658, 62] on div "Modifier" at bounding box center [652, 63] width 34 height 10
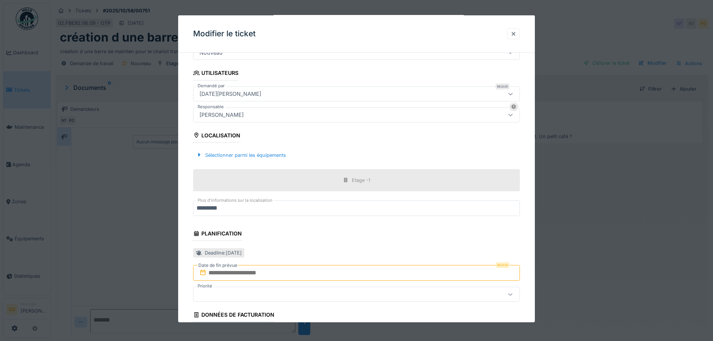
scroll to position [150, 0]
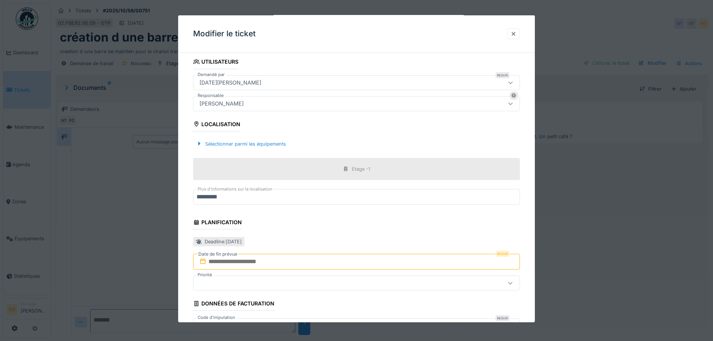
click at [235, 262] on input "text" at bounding box center [356, 262] width 327 height 16
click at [395, 164] on button "Next Month" at bounding box center [396, 162] width 12 height 12
click at [368, 206] on div "10" at bounding box center [370, 204] width 10 height 10
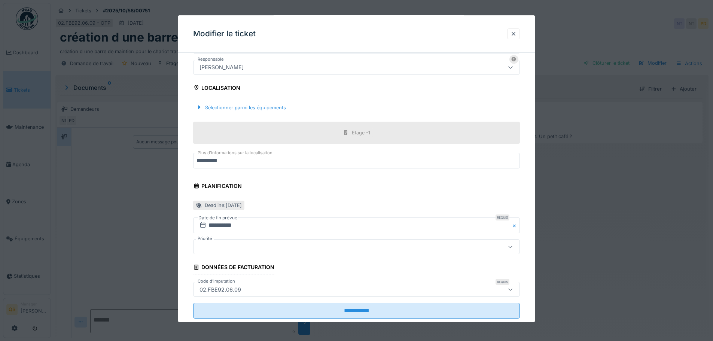
scroll to position [203, 0]
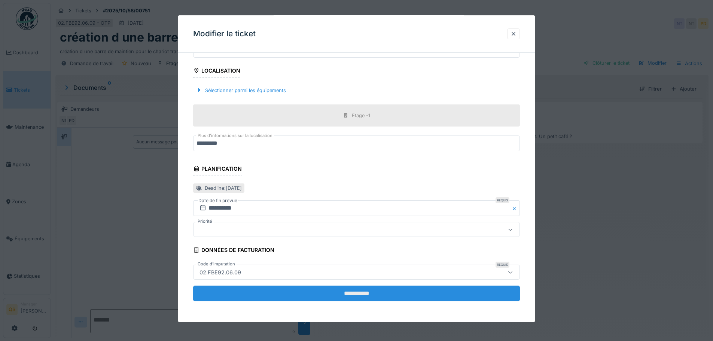
click at [316, 303] on fieldset "**********" at bounding box center [356, 82] width 327 height 452
click at [316, 298] on input "**********" at bounding box center [356, 293] width 327 height 16
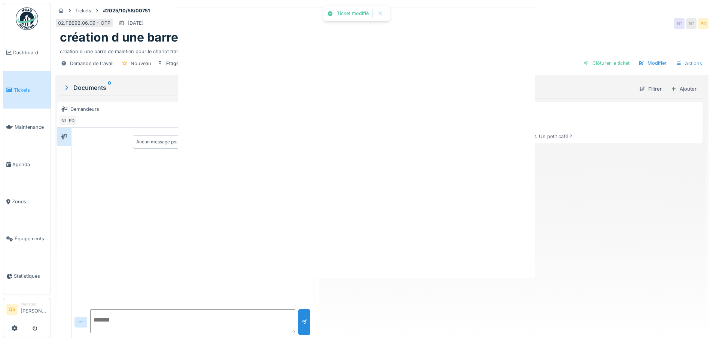
scroll to position [0, 0]
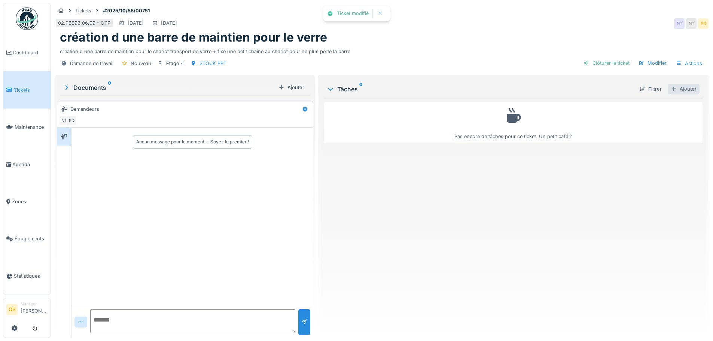
click at [681, 93] on div "Ajouter" at bounding box center [683, 89] width 32 height 10
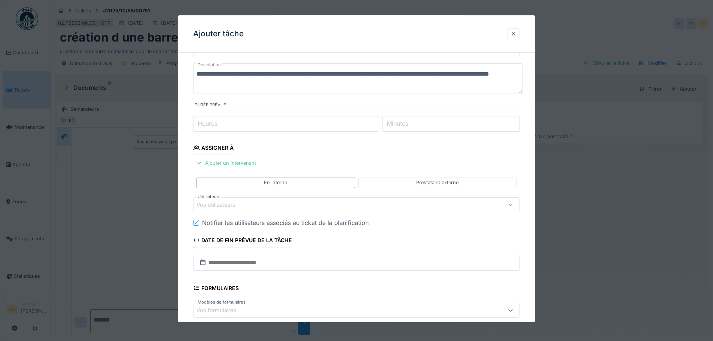
click at [251, 201] on div "Vos utilisateurs" at bounding box center [337, 205] width 282 height 8
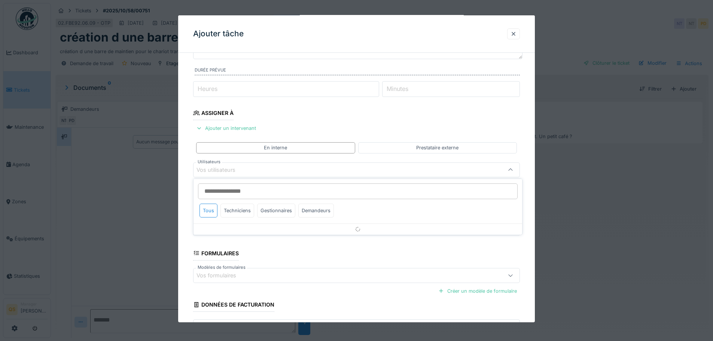
scroll to position [73, 0]
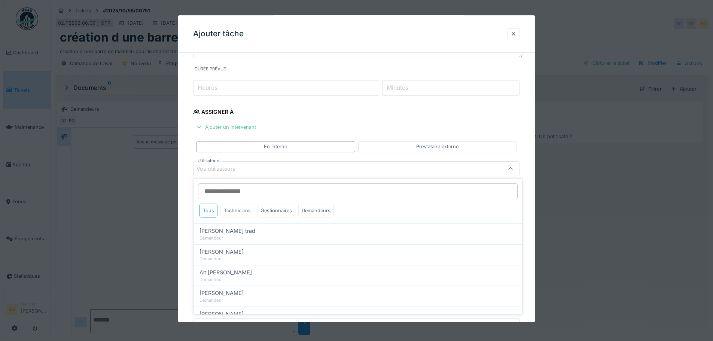
click at [248, 211] on div "Techniciens" at bounding box center [237, 210] width 34 height 14
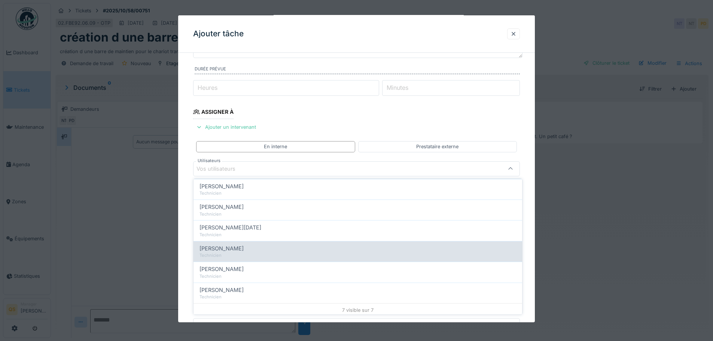
scroll to position [68, 0]
click at [235, 254] on div "Technicien" at bounding box center [357, 253] width 316 height 6
type input "****"
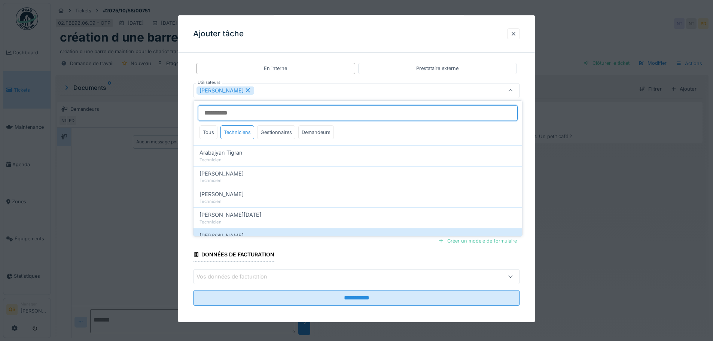
scroll to position [156, 0]
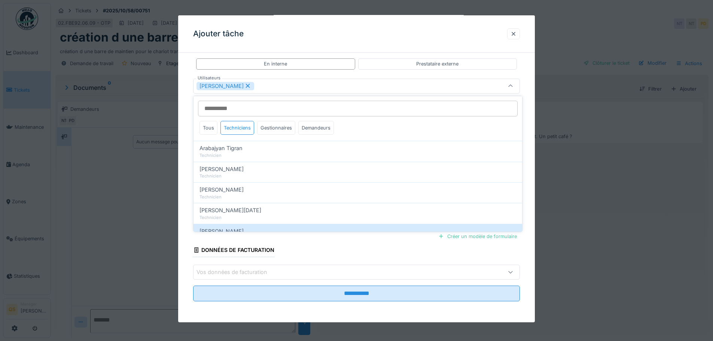
click at [306, 250] on fieldset "**********" at bounding box center [356, 105] width 327 height 404
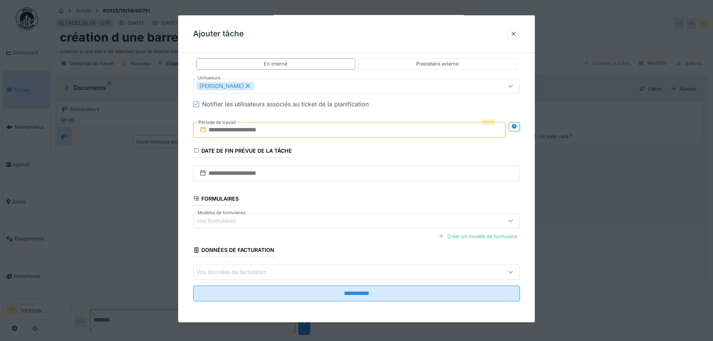
click at [244, 132] on input "text" at bounding box center [349, 130] width 312 height 16
click at [388, 148] on span "Next Month" at bounding box center [388, 148] width 0 height 9
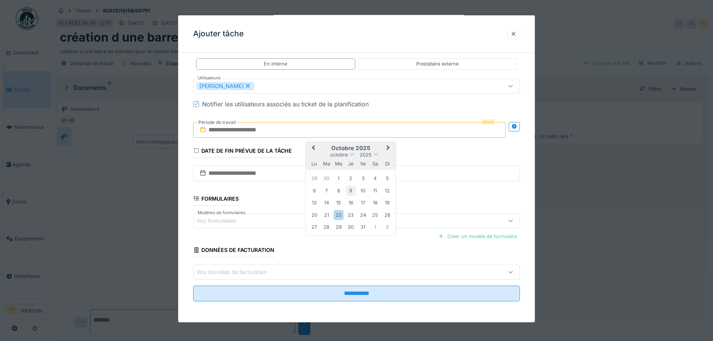
click at [352, 191] on div "9" at bounding box center [351, 191] width 10 height 10
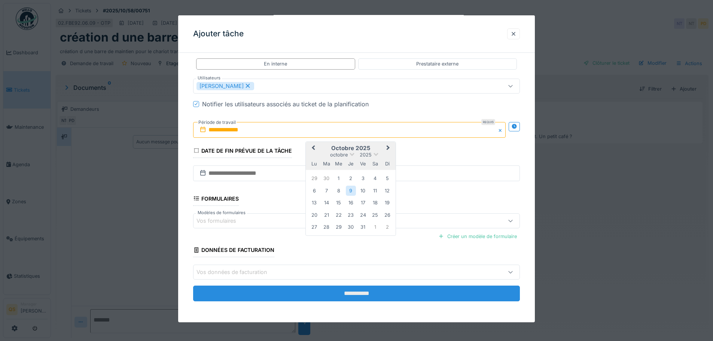
click at [364, 292] on input "**********" at bounding box center [356, 293] width 327 height 16
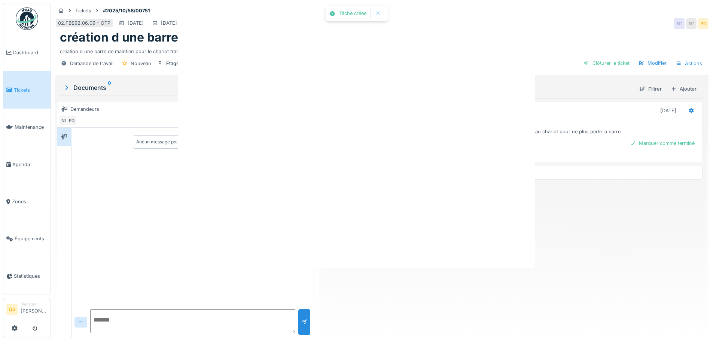
scroll to position [0, 0]
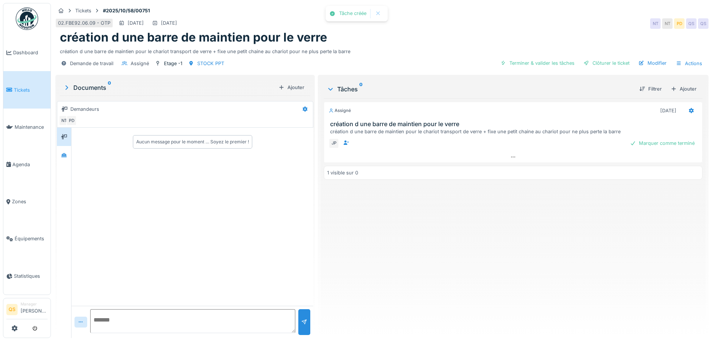
click at [23, 89] on span "Tickets" at bounding box center [31, 89] width 34 height 7
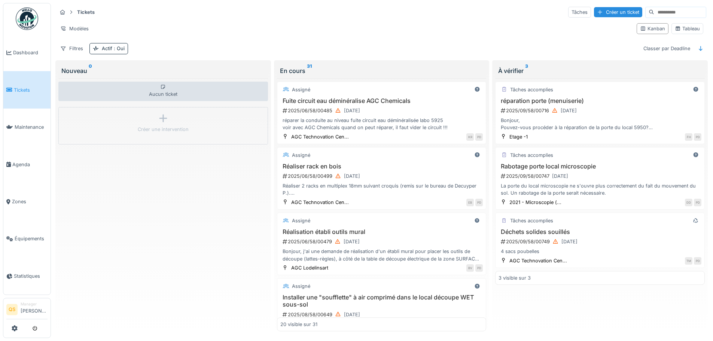
click at [10, 92] on li "Tickets" at bounding box center [26, 89] width 41 height 7
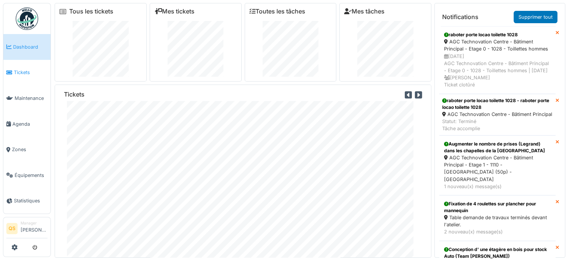
click at [20, 69] on span "Tickets" at bounding box center [31, 72] width 34 height 7
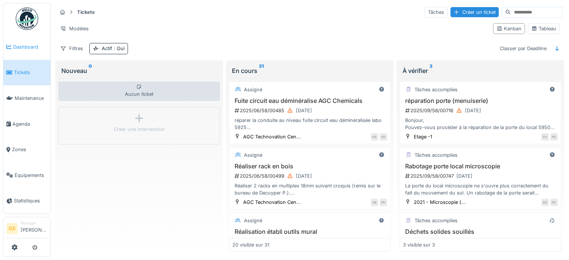
click at [18, 39] on link "Dashboard" at bounding box center [26, 47] width 47 height 26
click at [26, 42] on link "Dashboard" at bounding box center [26, 47] width 47 height 26
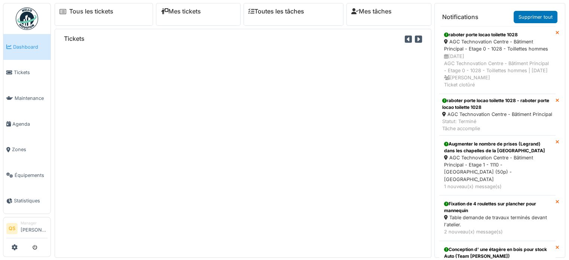
click at [294, 11] on link "Toutes les tâches" at bounding box center [276, 11] width 56 height 7
click at [294, 12] on link "Toutes les tâches" at bounding box center [278, 11] width 56 height 7
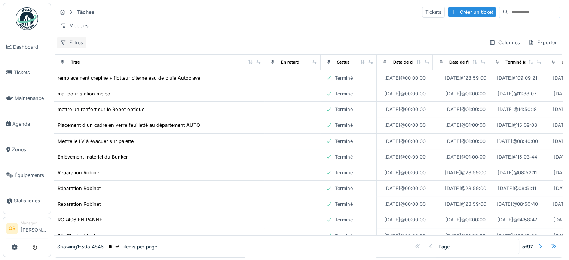
click at [74, 48] on div "Filtres" at bounding box center [72, 42] width 30 height 11
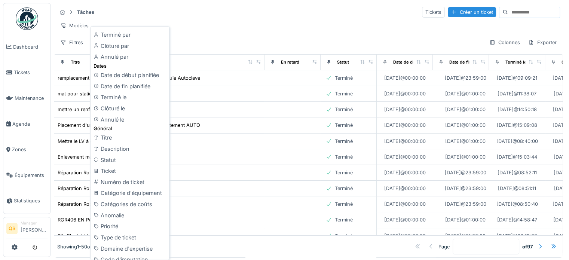
scroll to position [178, 0]
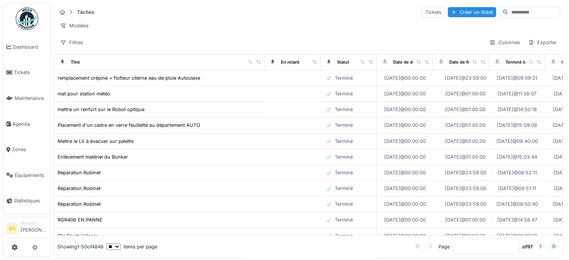
click at [228, 21] on div "Modèles" at bounding box center [308, 25] width 503 height 11
click at [363, 64] on icon at bounding box center [362, 62] width 4 height 4
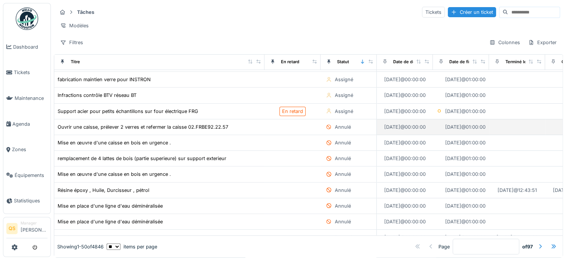
scroll to position [449, 0]
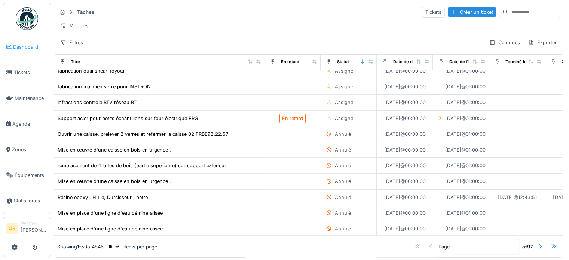
click at [25, 45] on span "Dashboard" at bounding box center [30, 46] width 34 height 7
